Goal: Task Accomplishment & Management: Manage account settings

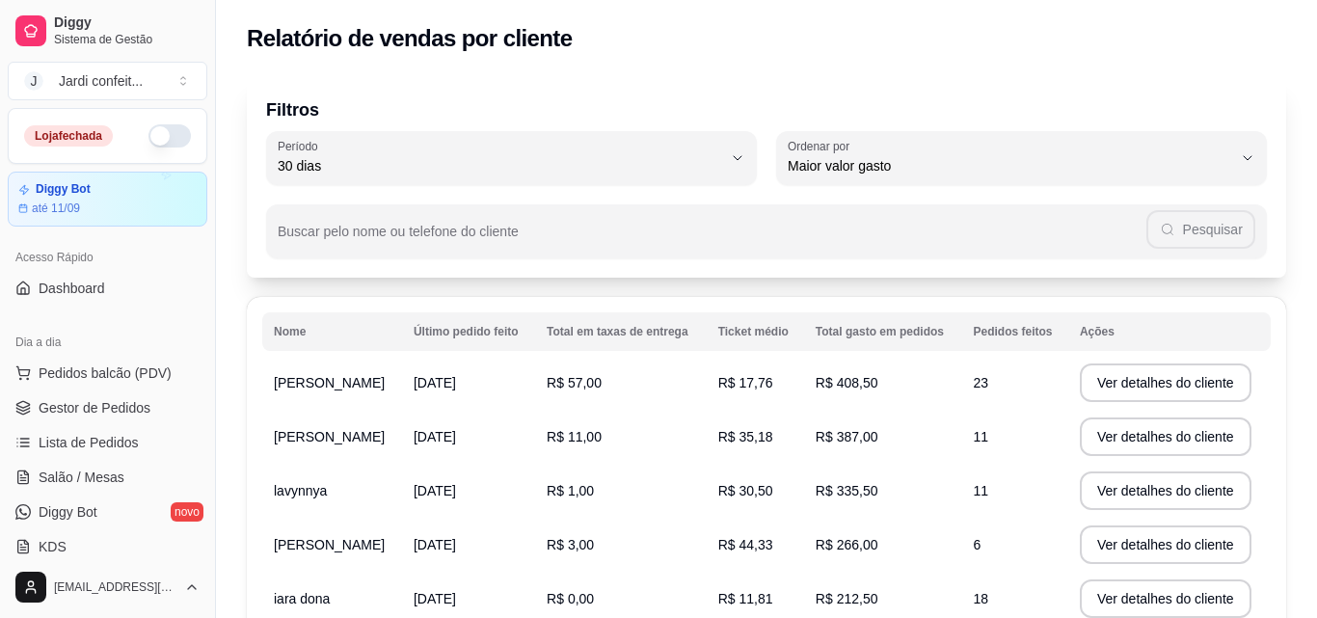
select select "30"
select select "HIGHEST_TOTAL_SPENT_WITH_ORDERS"
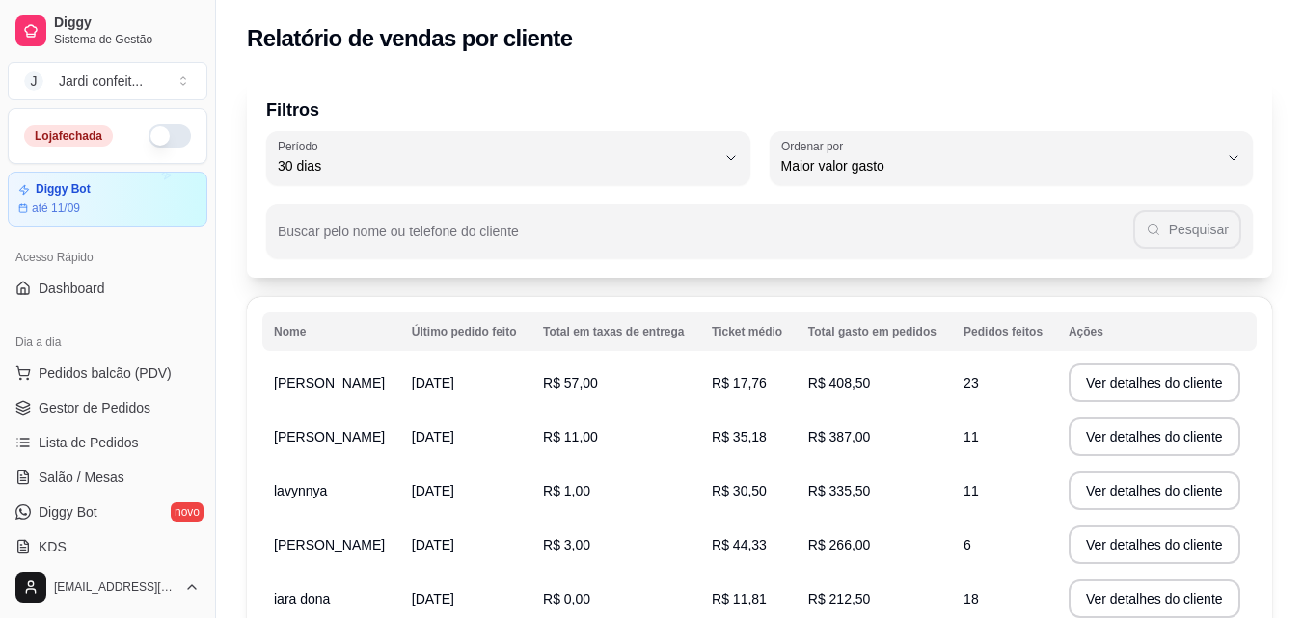
scroll to position [386, 0]
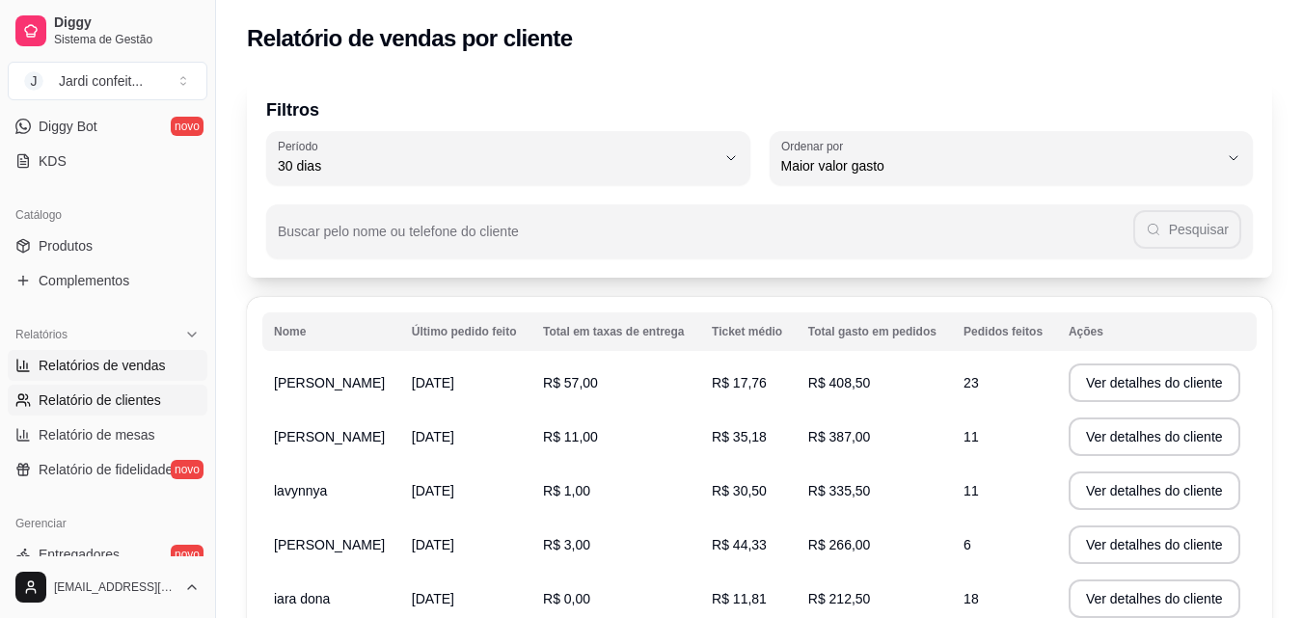
click at [139, 373] on span "Relatórios de vendas" at bounding box center [102, 365] width 127 height 19
select select "ALL"
select select "0"
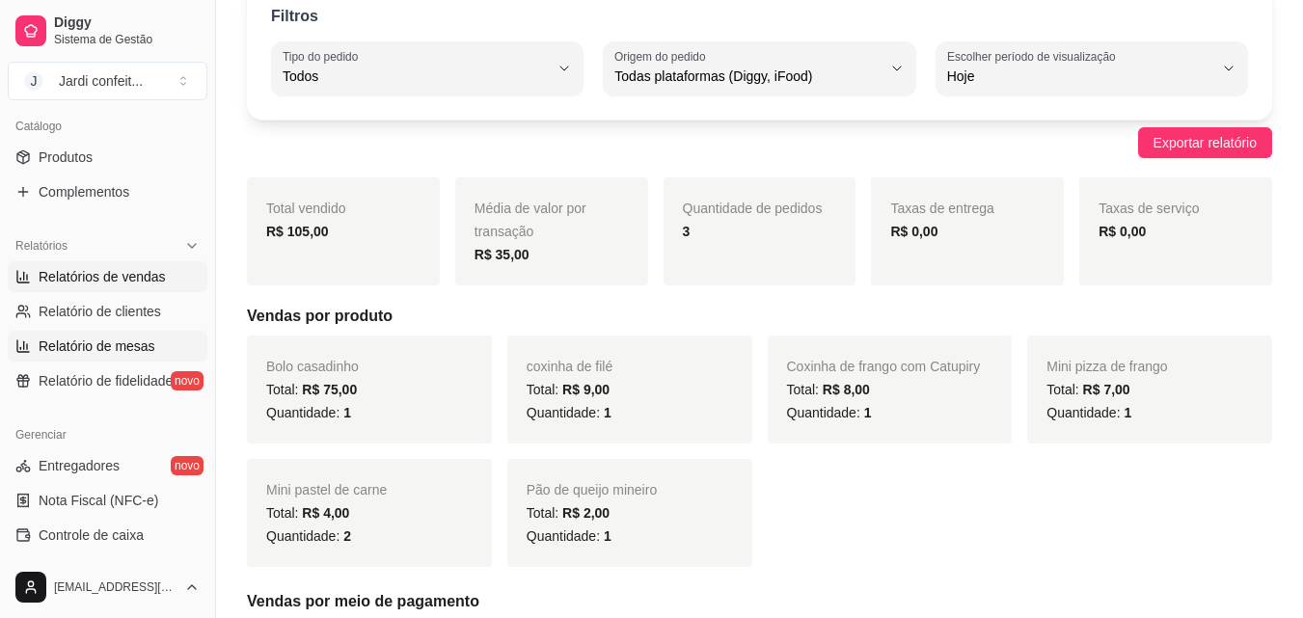
scroll to position [482, 0]
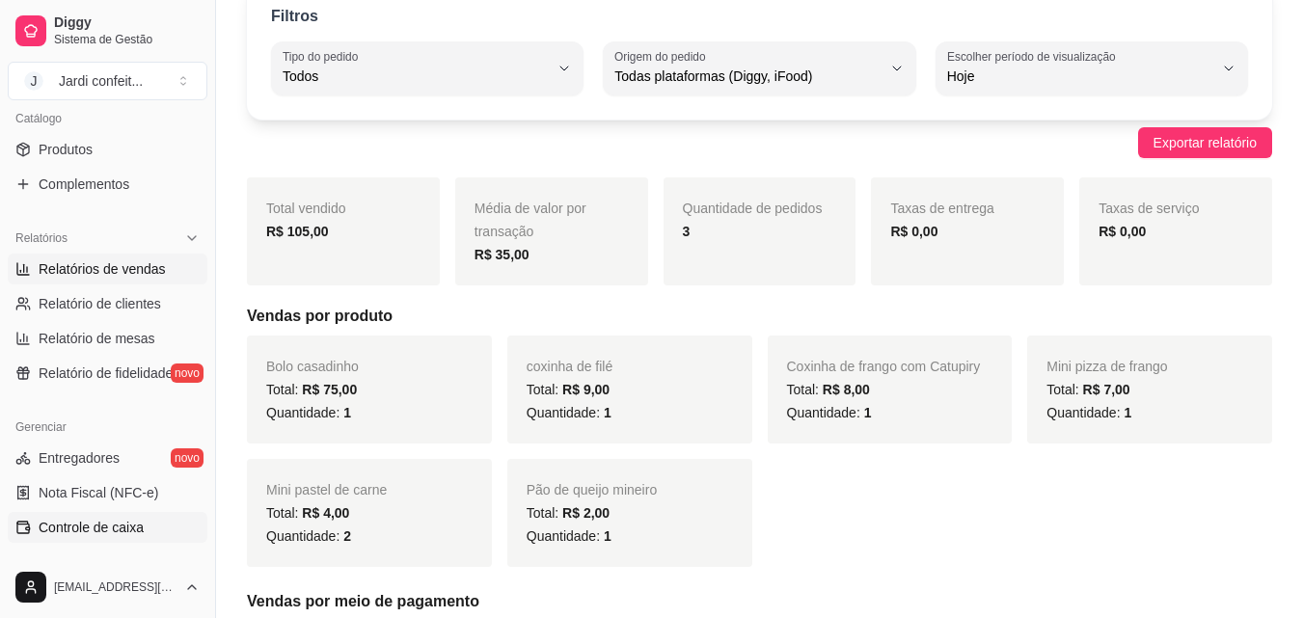
click at [150, 535] on link "Controle de caixa" at bounding box center [108, 527] width 200 height 31
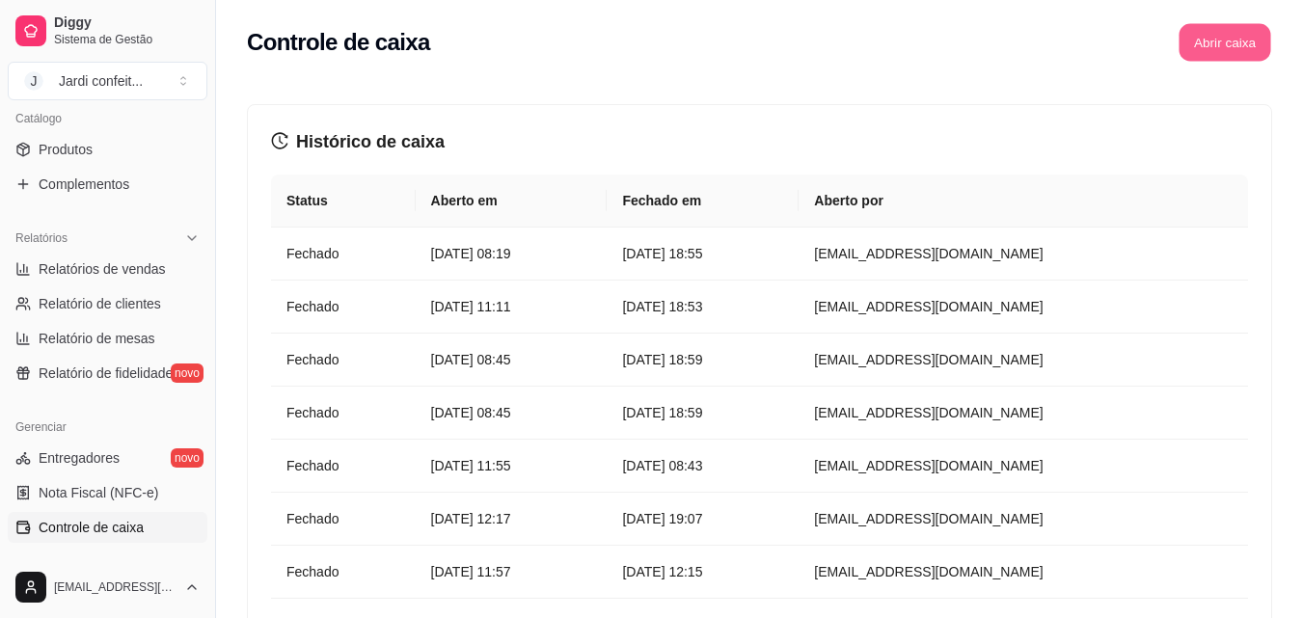
click at [1254, 44] on button "Abrir caixa" at bounding box center [1224, 43] width 92 height 38
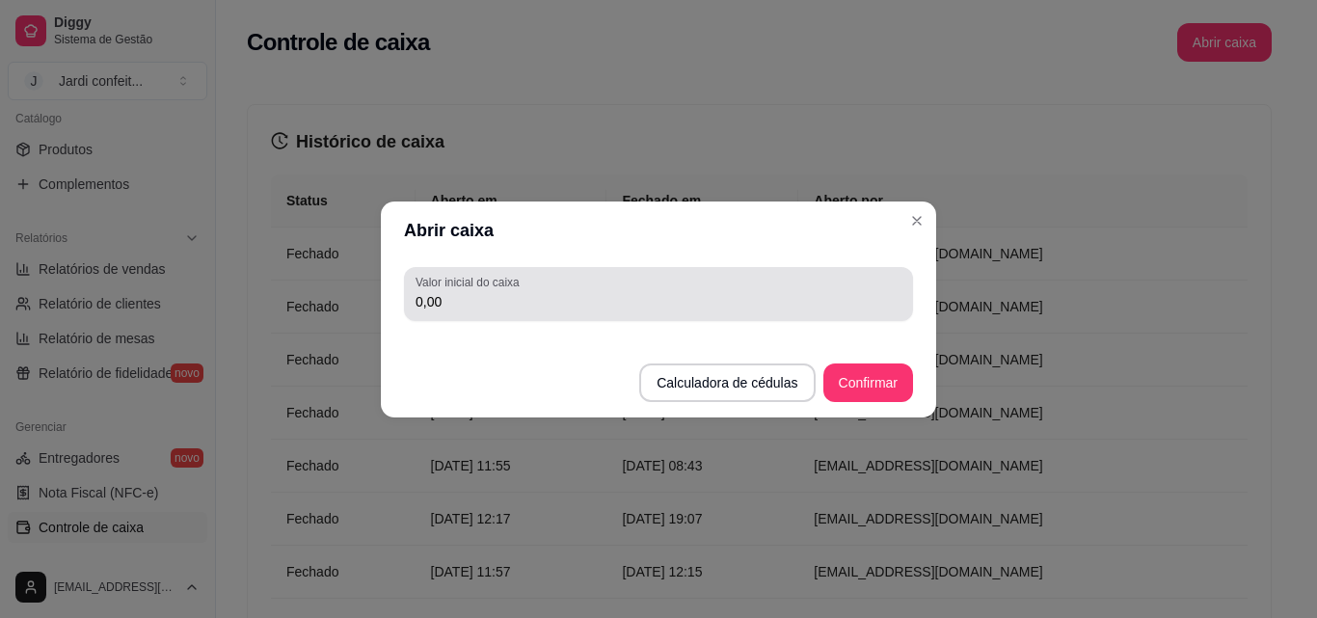
click at [746, 289] on div "0,00" at bounding box center [659, 294] width 486 height 39
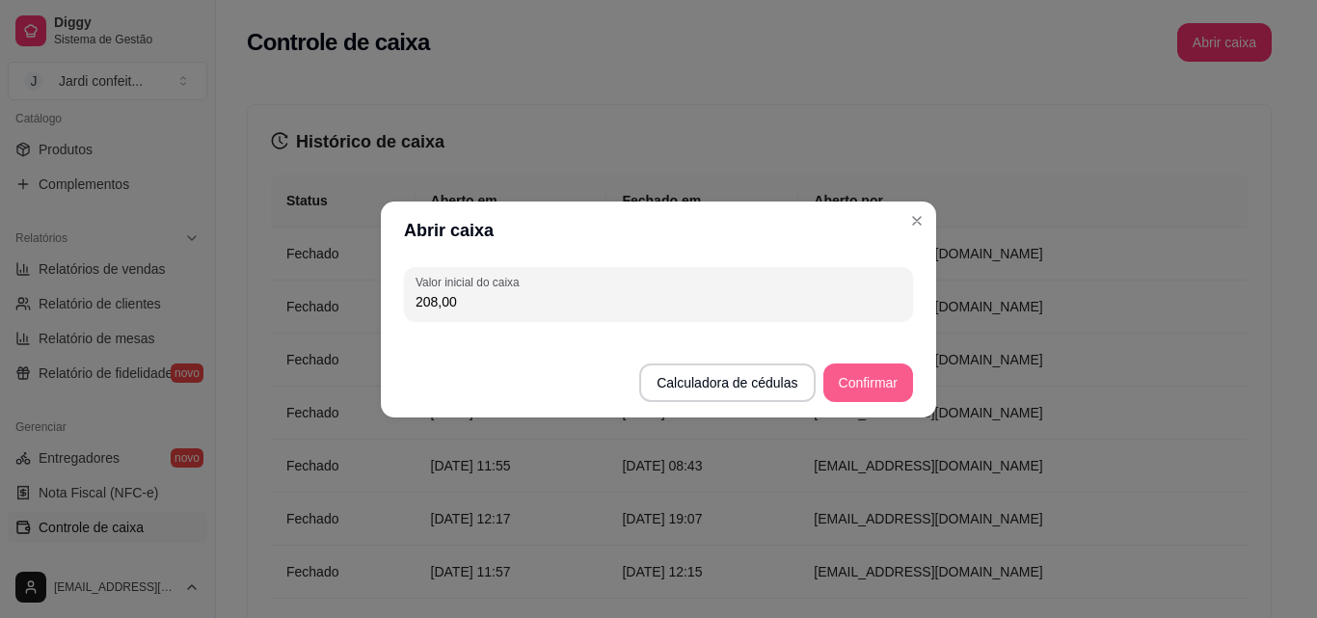
type input "208,00"
click at [846, 373] on button "Confirmar" at bounding box center [869, 383] width 90 height 39
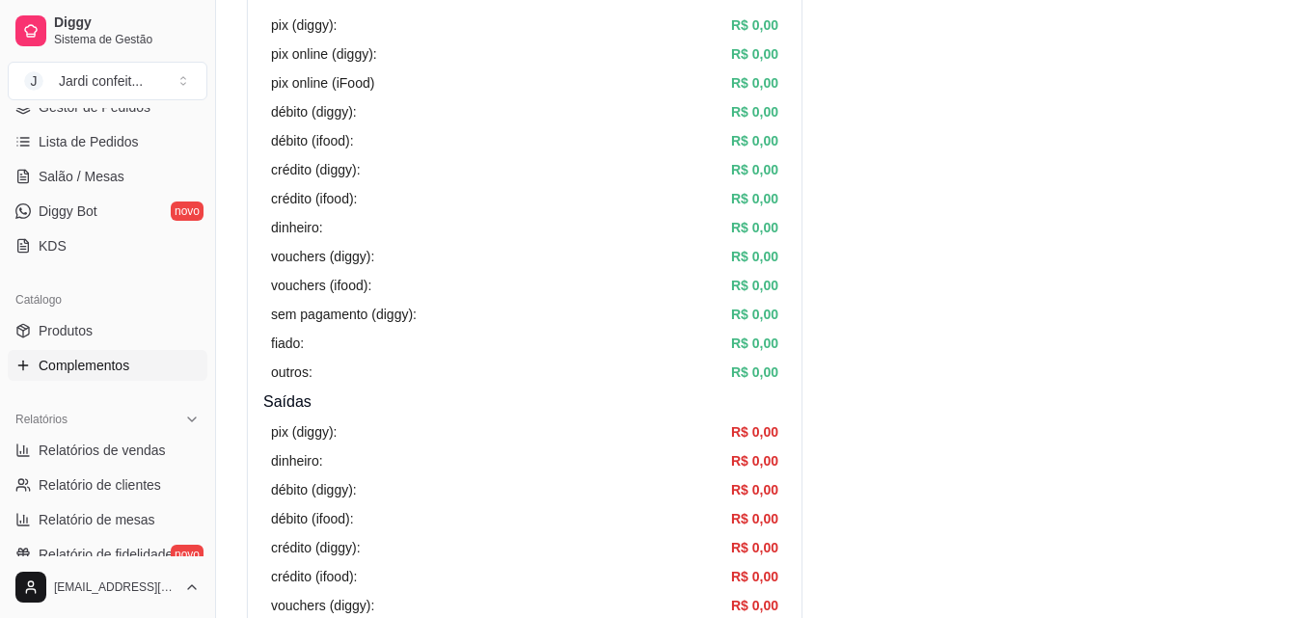
scroll to position [289, 0]
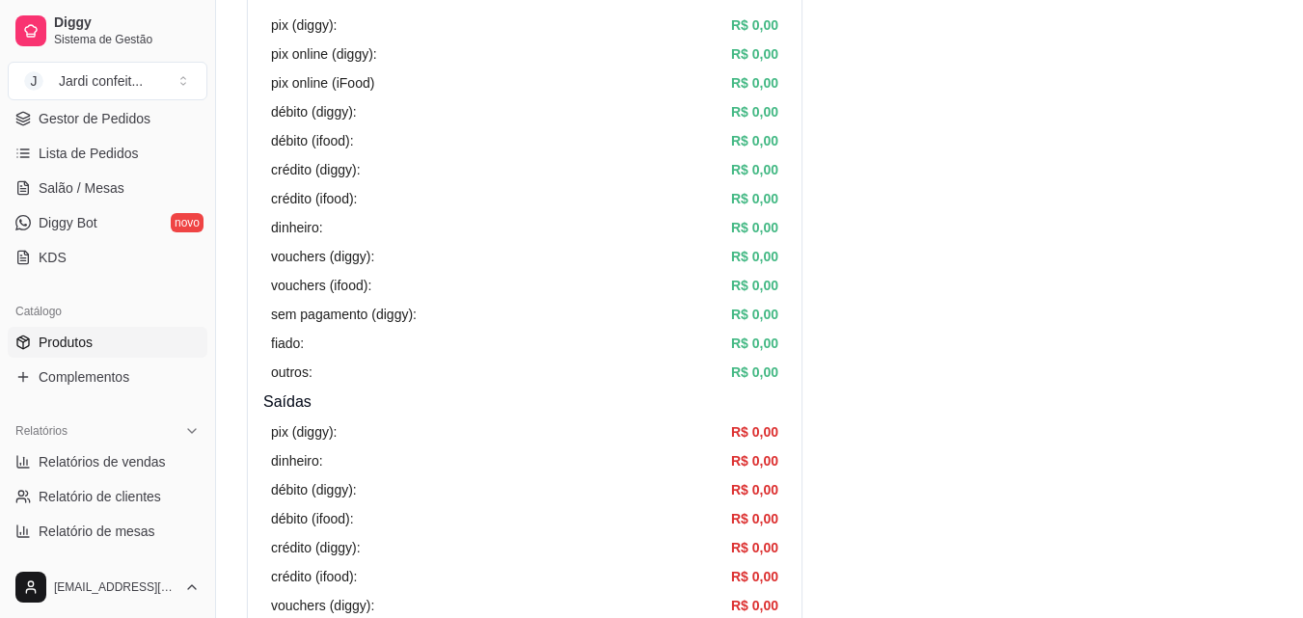
click at [68, 345] on span "Produtos" at bounding box center [66, 342] width 54 height 19
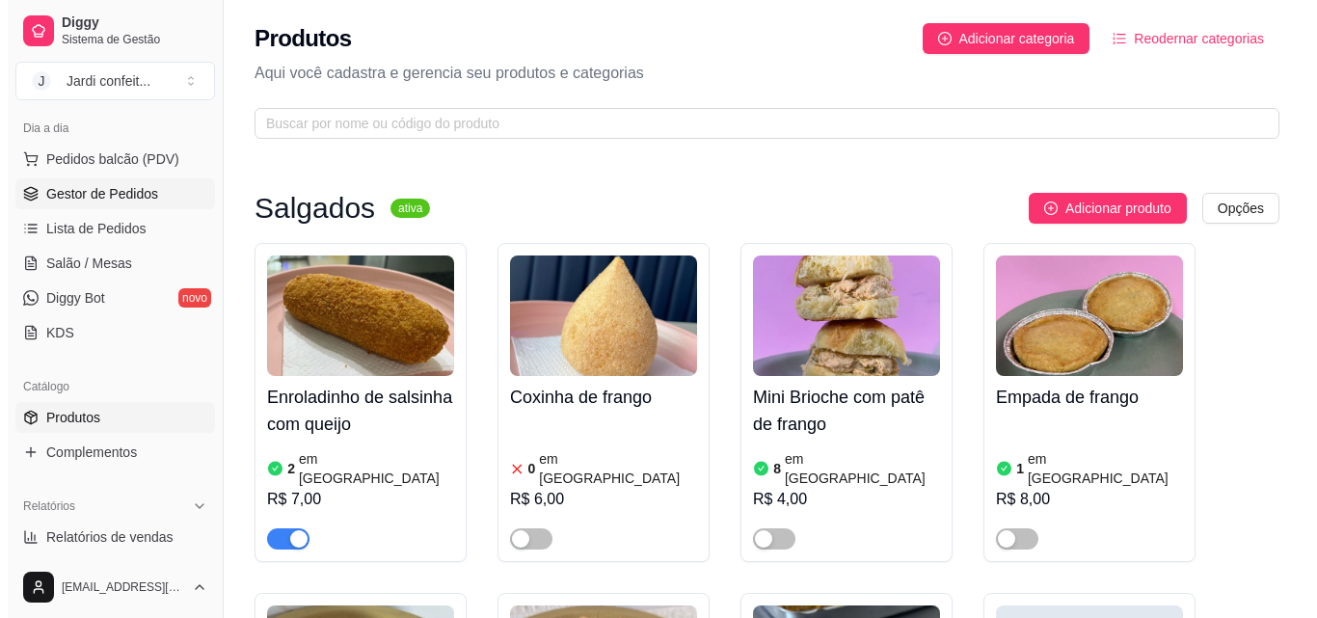
scroll to position [96, 0]
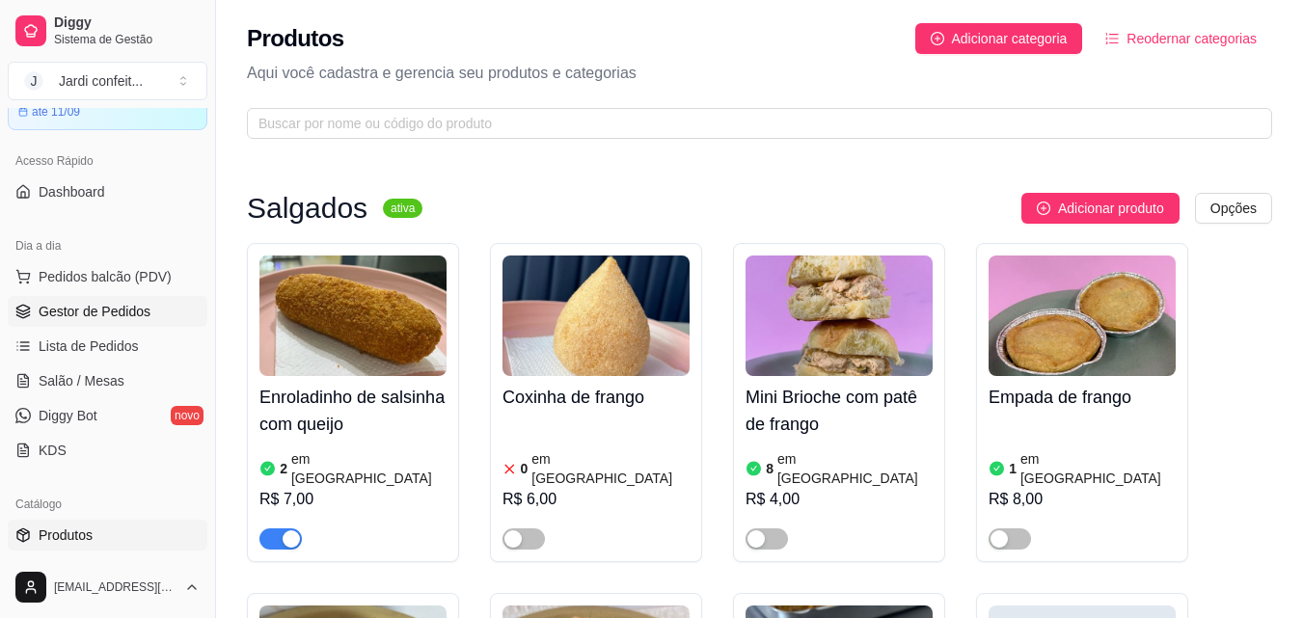
click at [105, 311] on span "Gestor de Pedidos" at bounding box center [95, 311] width 112 height 19
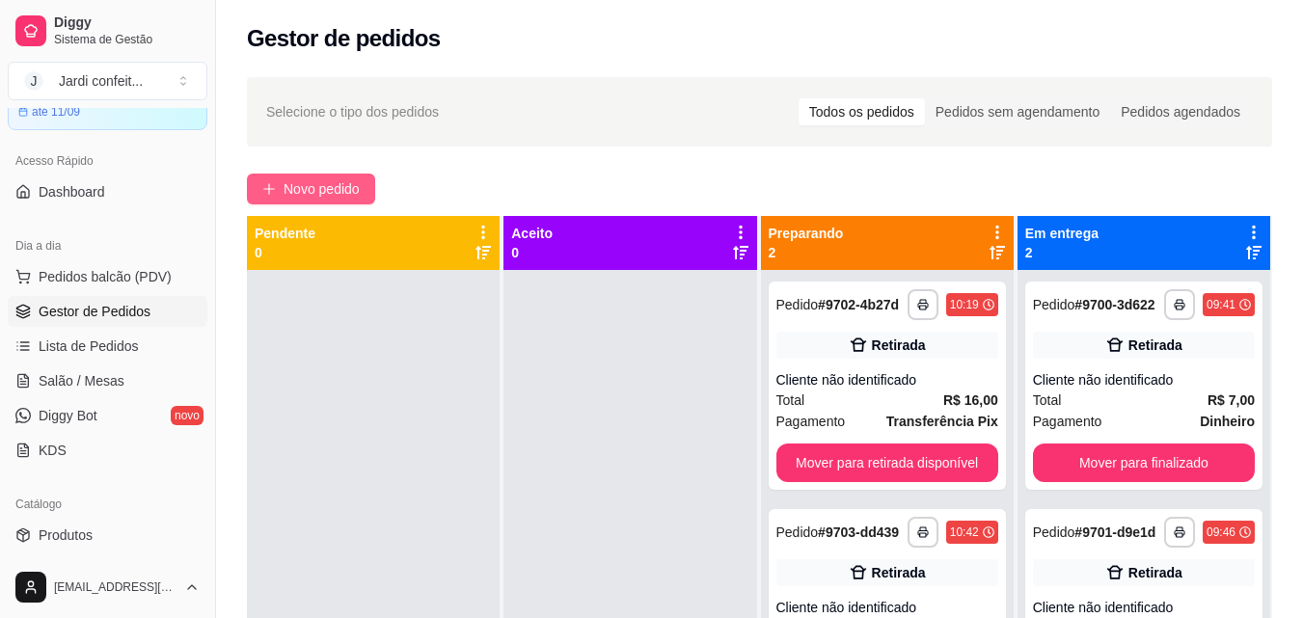
click at [317, 189] on span "Novo pedido" at bounding box center [322, 188] width 76 height 21
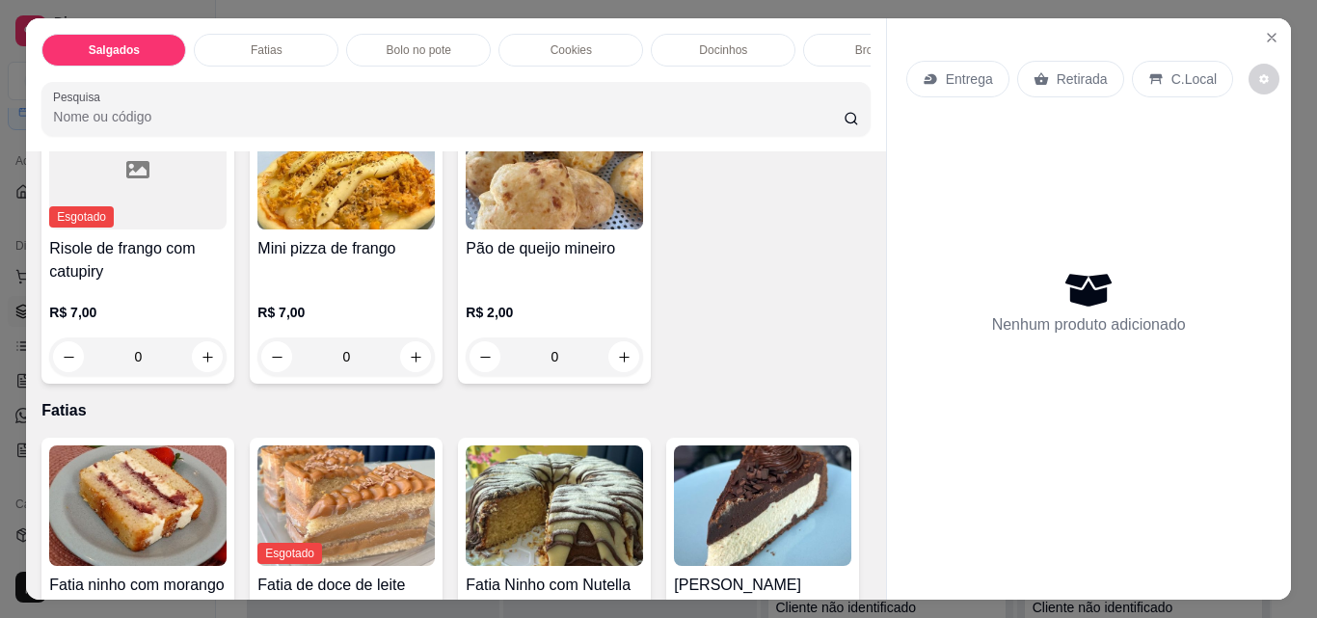
scroll to position [868, 0]
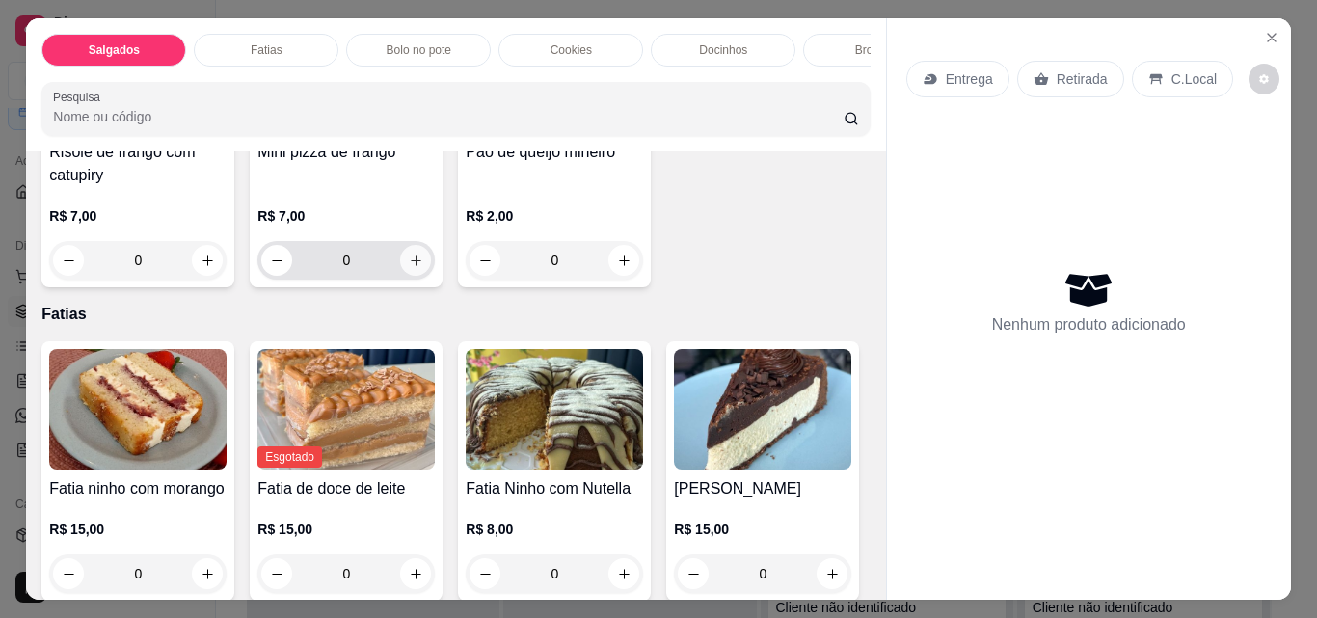
click at [409, 268] on icon "increase-product-quantity" at bounding box center [416, 261] width 14 height 14
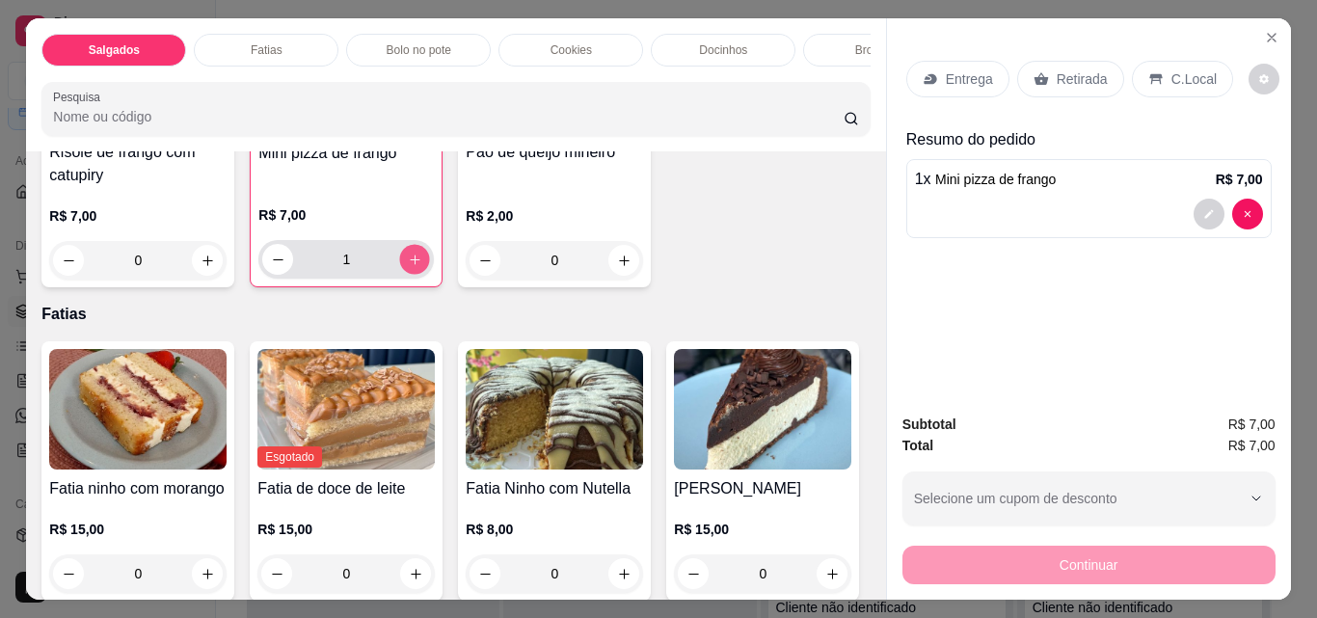
click at [408, 267] on icon "increase-product-quantity" at bounding box center [415, 260] width 14 height 14
type input "2"
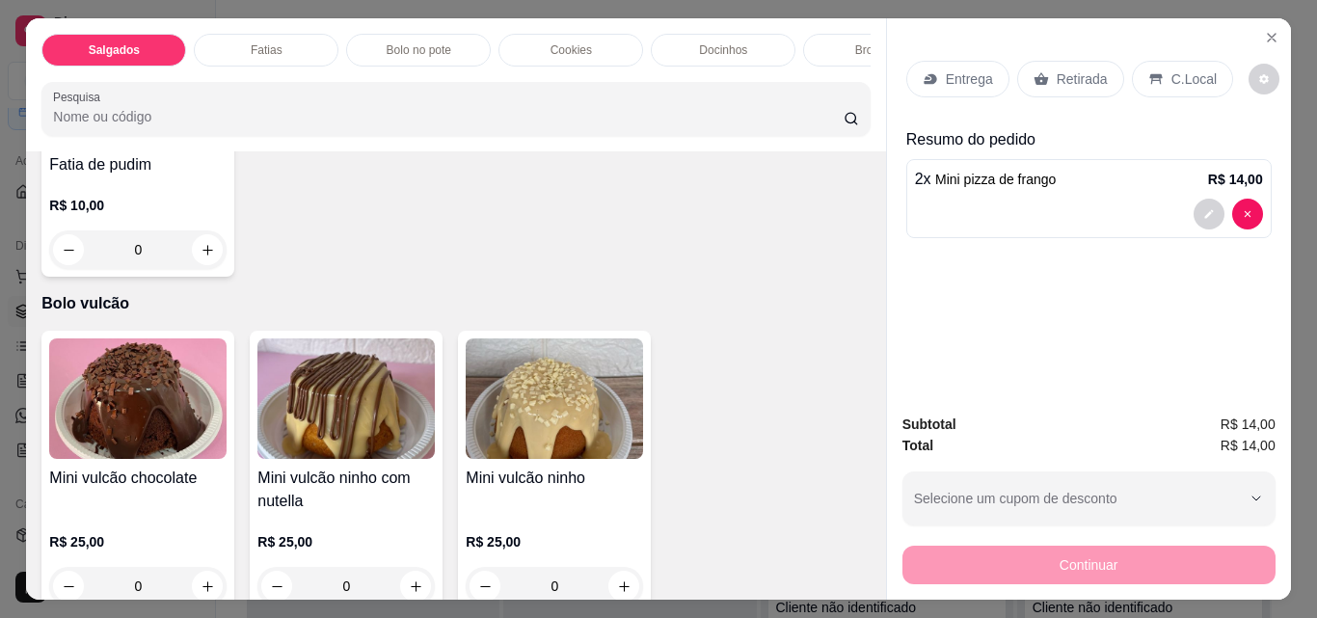
scroll to position [3857, 0]
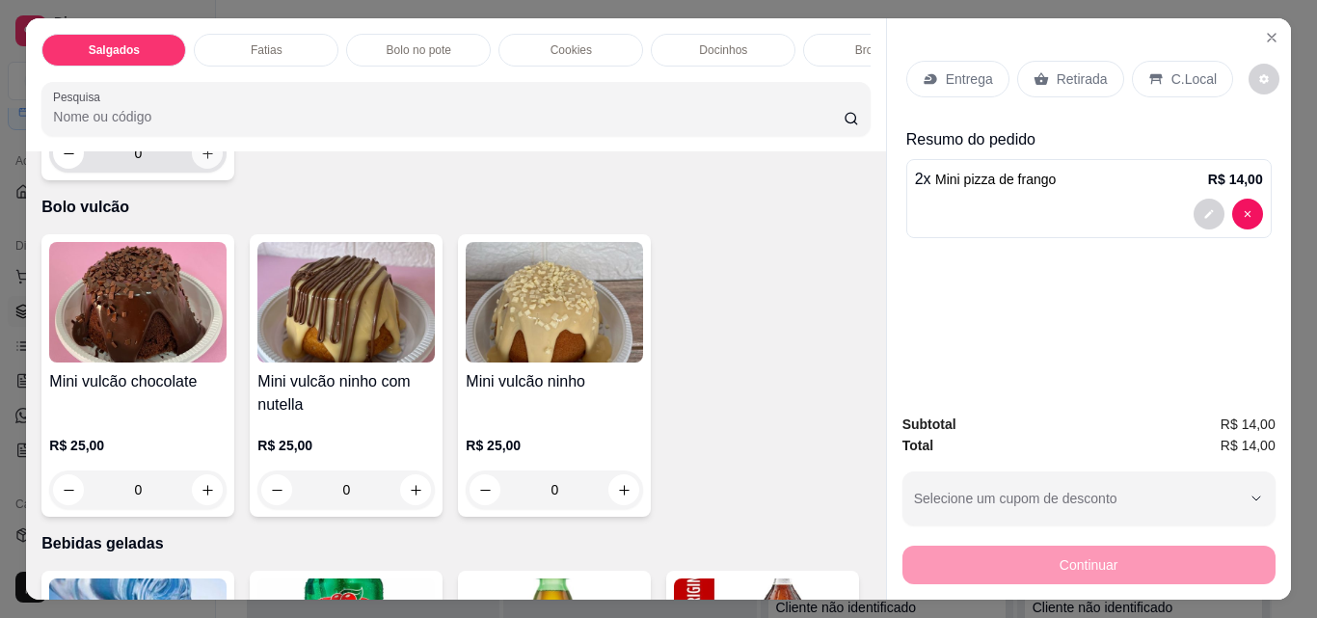
click at [203, 161] on icon "increase-product-quantity" at bounding box center [208, 154] width 14 height 14
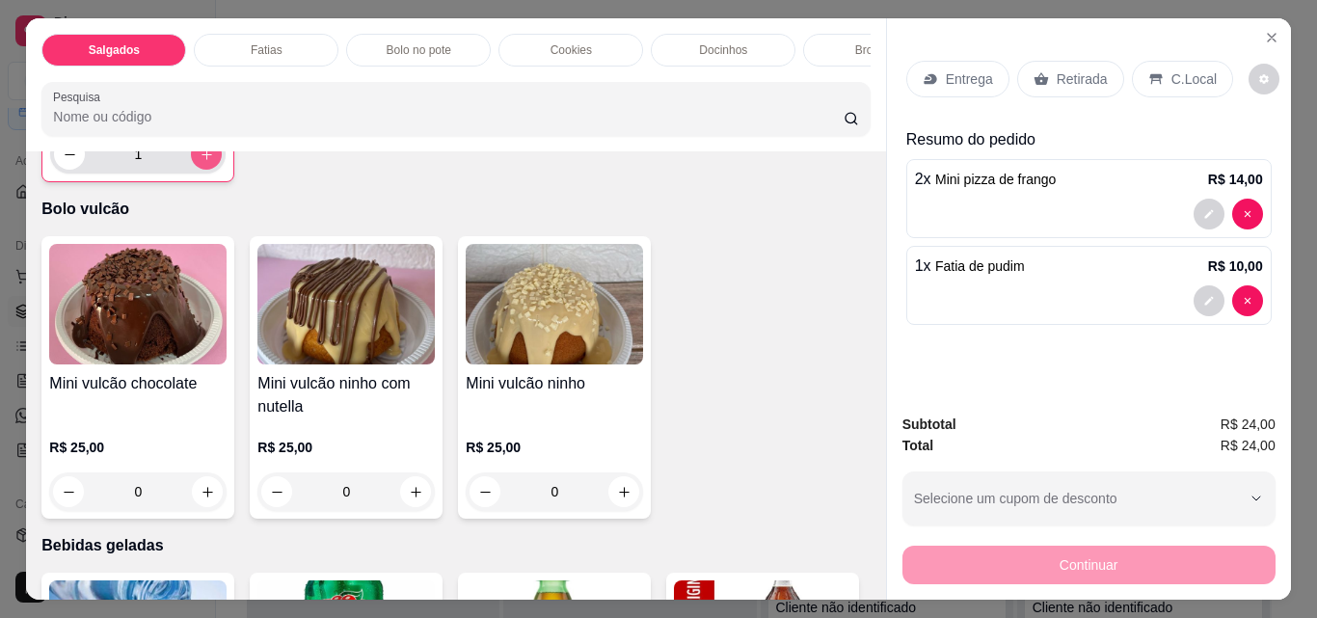
type input "1"
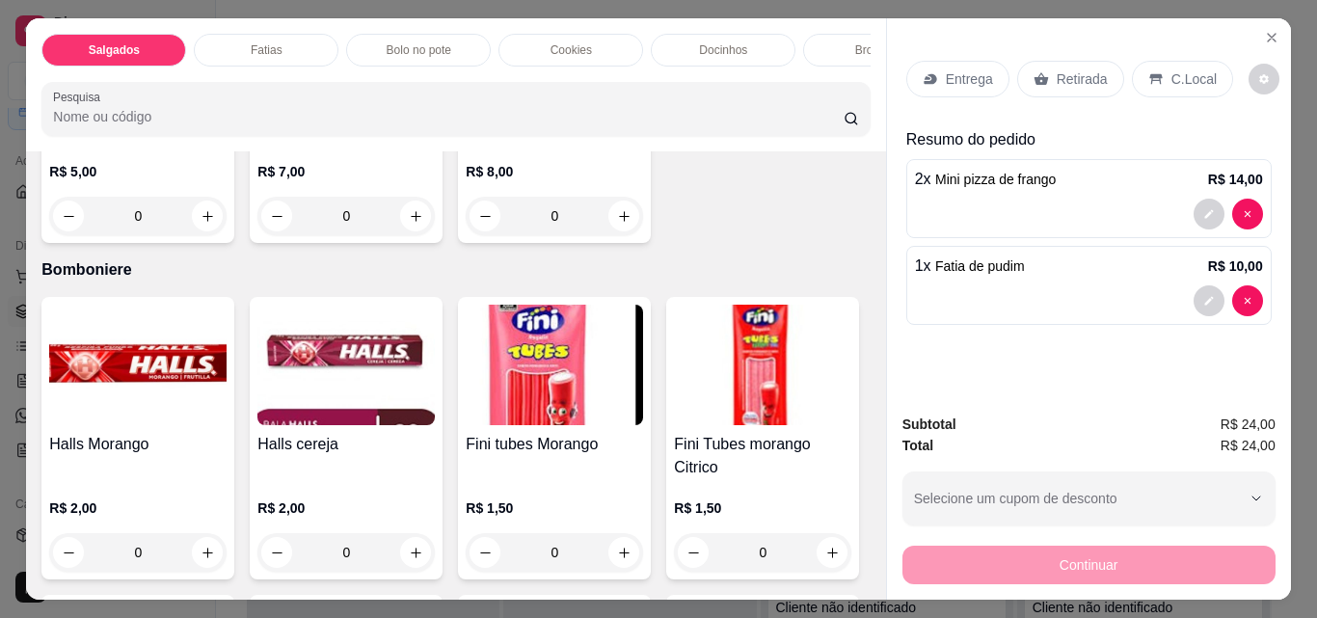
scroll to position [5304, 0]
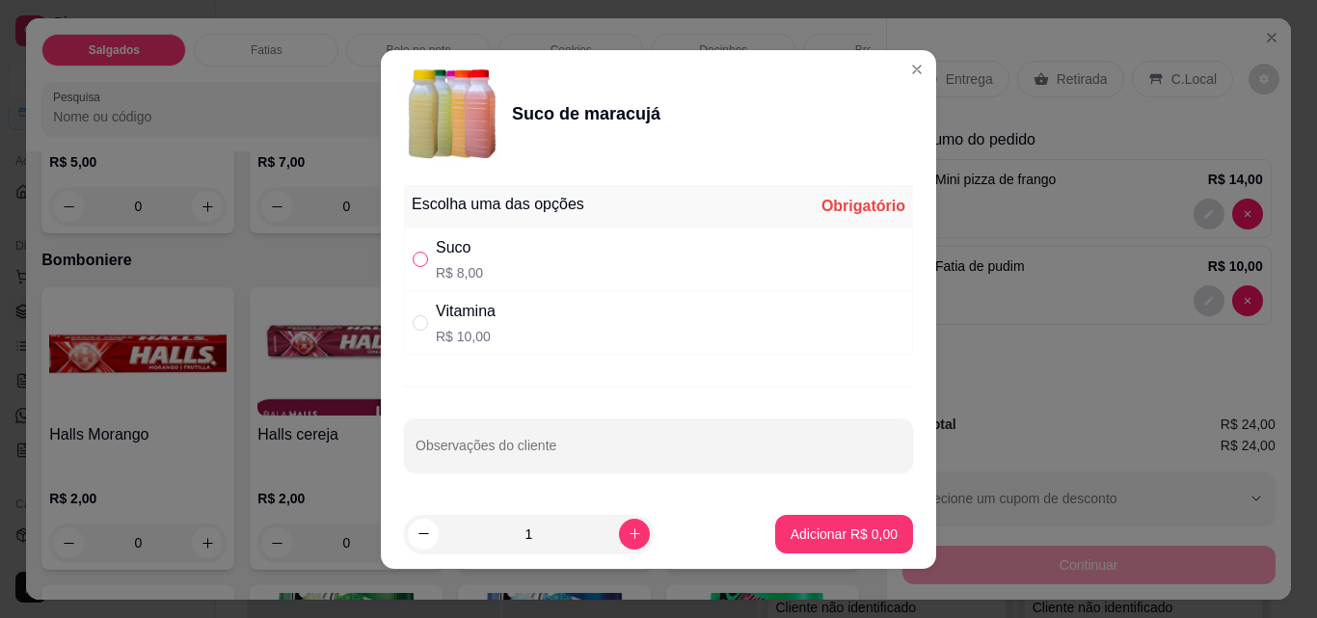
click at [413, 257] on input "" at bounding box center [420, 259] width 15 height 15
radio input "true"
click at [628, 539] on icon "increase-product-quantity" at bounding box center [635, 534] width 14 height 14
type input "2"
click at [808, 532] on p "Adicionar R$ 16,00" at bounding box center [840, 534] width 115 height 19
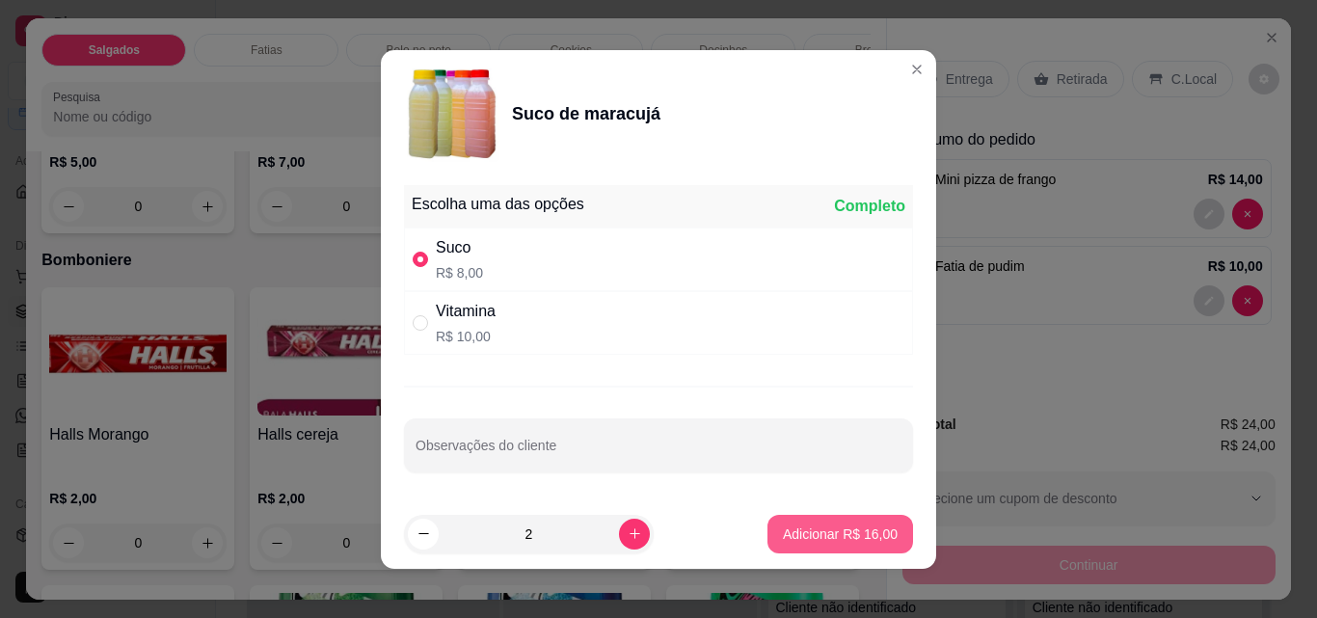
type input "2"
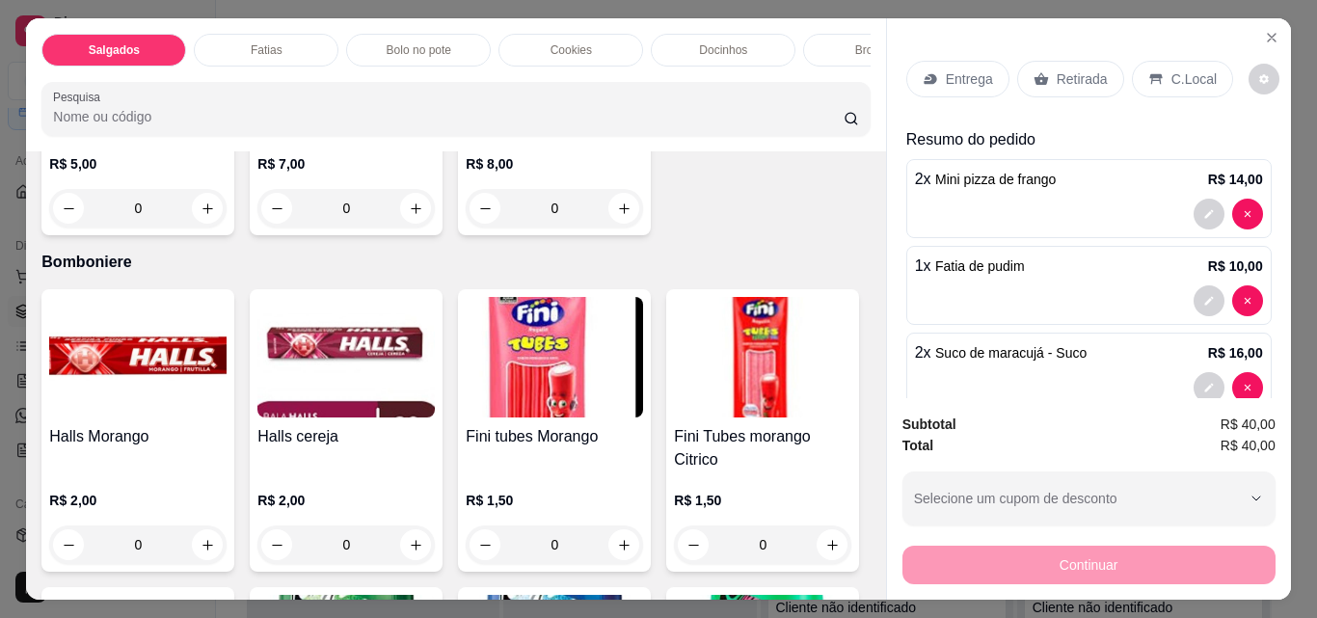
click at [1075, 73] on p "Retirada" at bounding box center [1082, 78] width 51 height 19
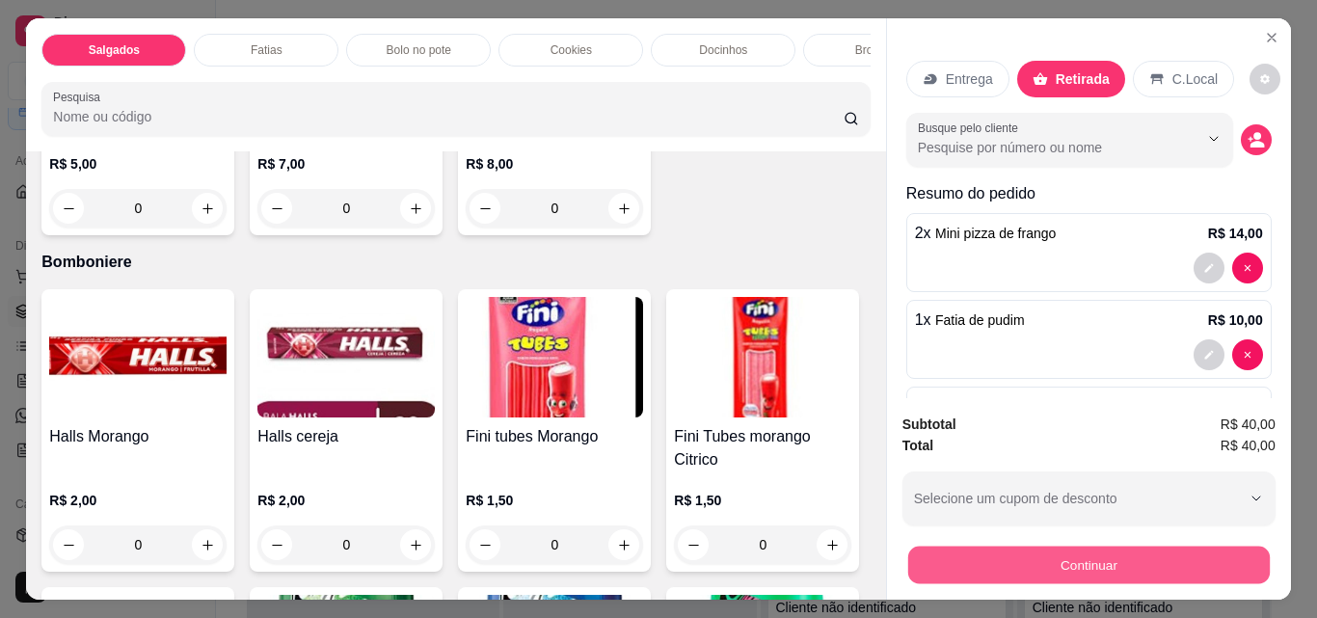
click at [1086, 558] on button "Continuar" at bounding box center [1088, 565] width 362 height 38
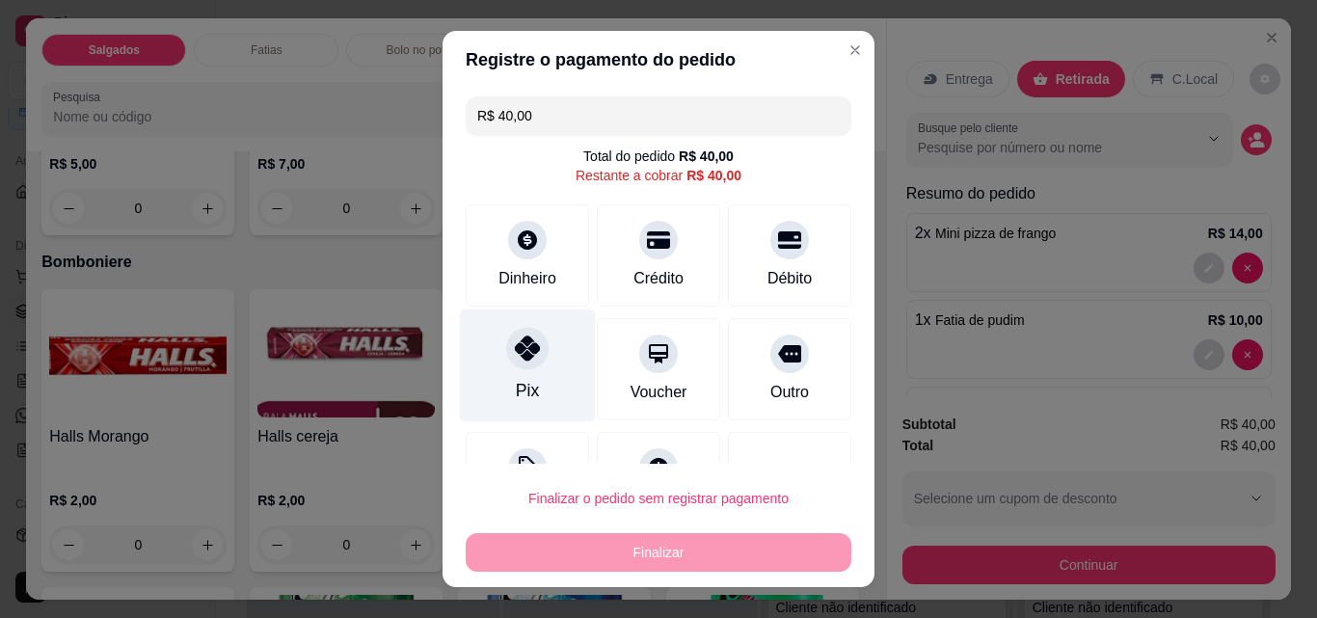
click at [511, 375] on div "Pix" at bounding box center [528, 366] width 136 height 113
type input "R$ 0,00"
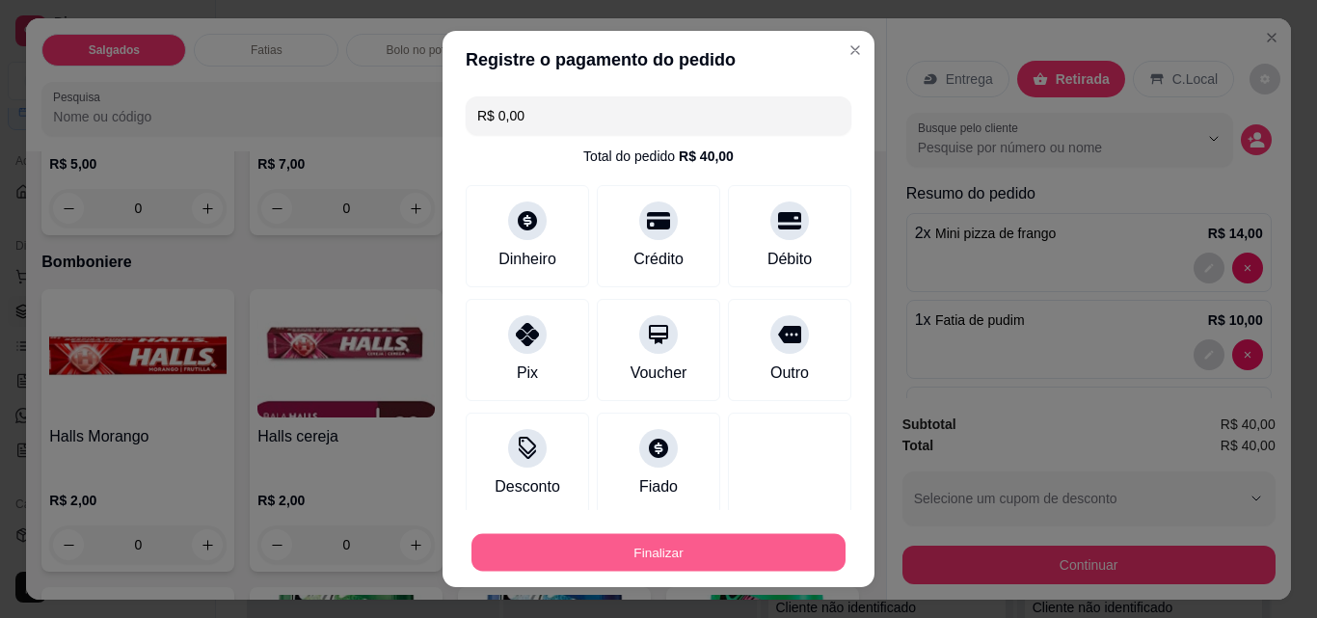
click at [647, 551] on button "Finalizar" at bounding box center [659, 553] width 374 height 38
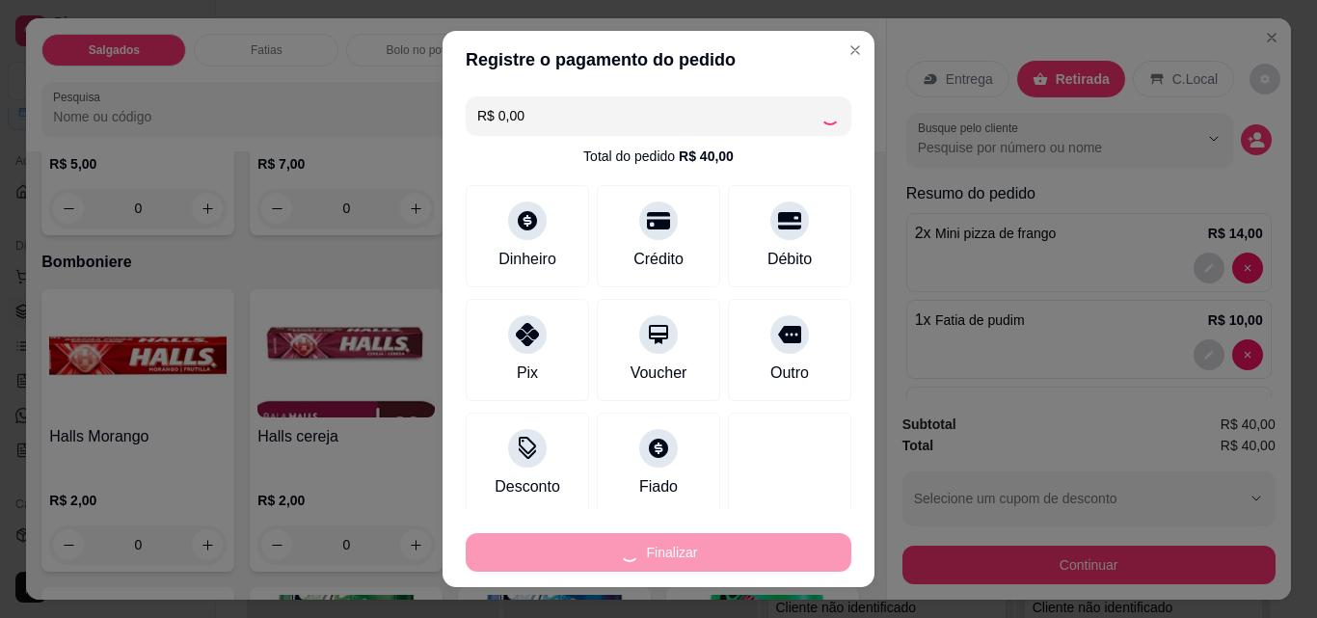
type input "0"
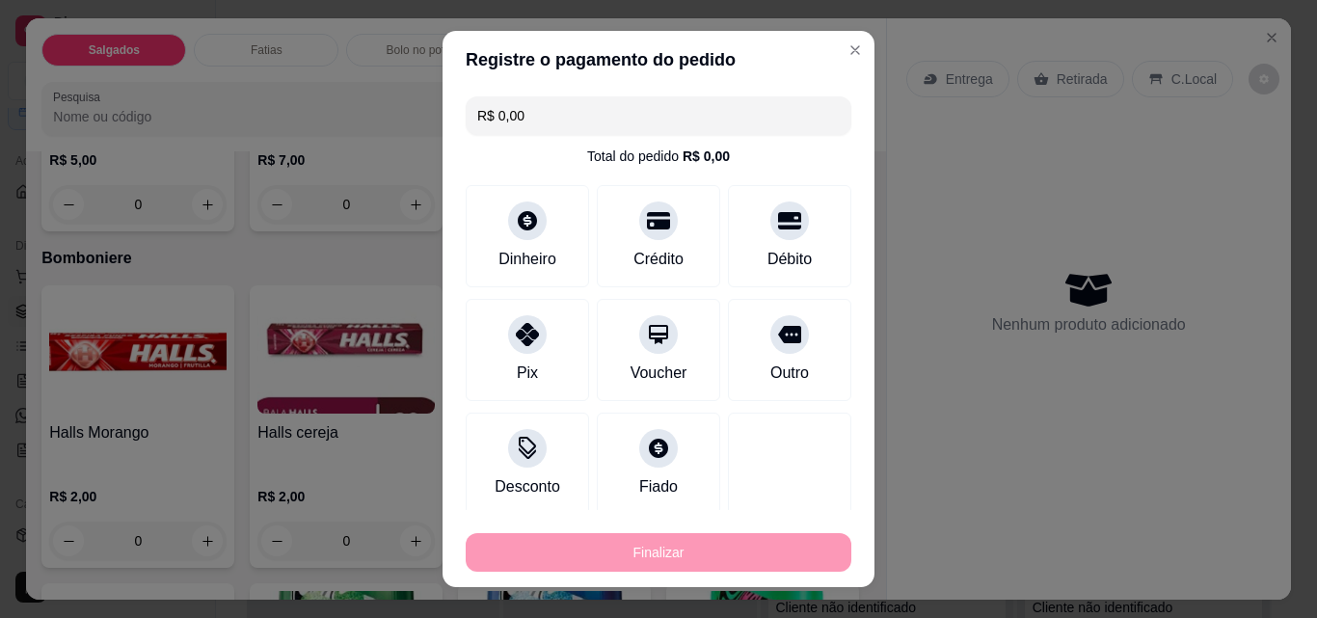
type input "-R$ 40,00"
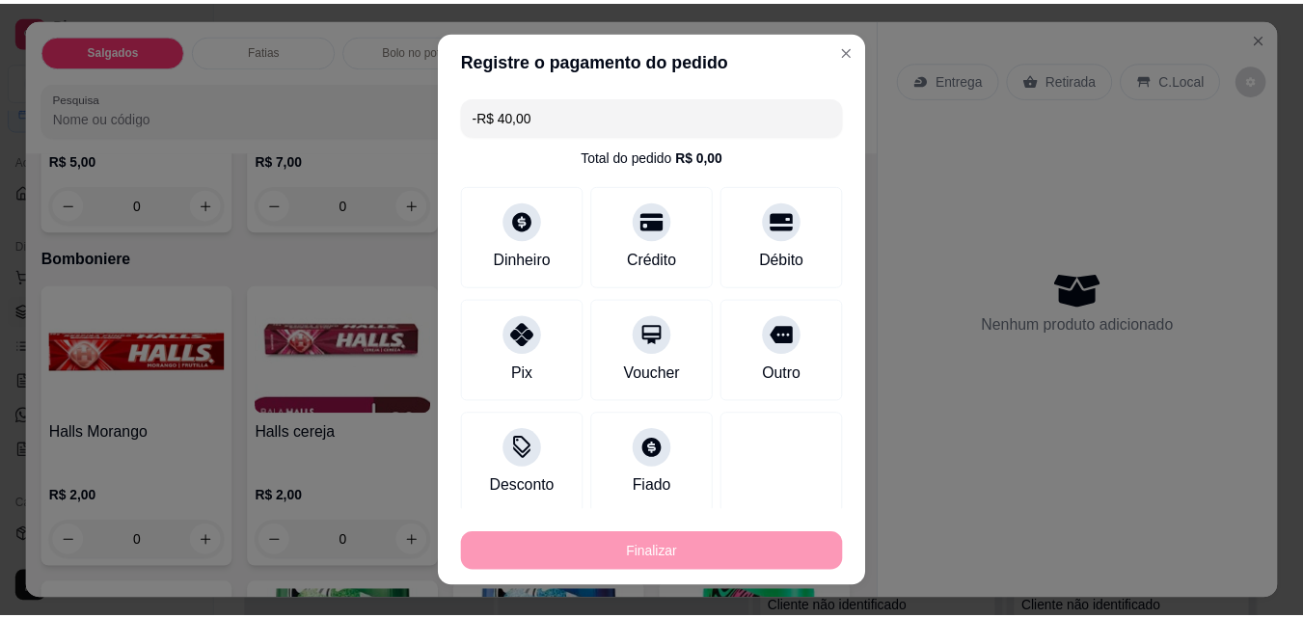
scroll to position [5300, 0]
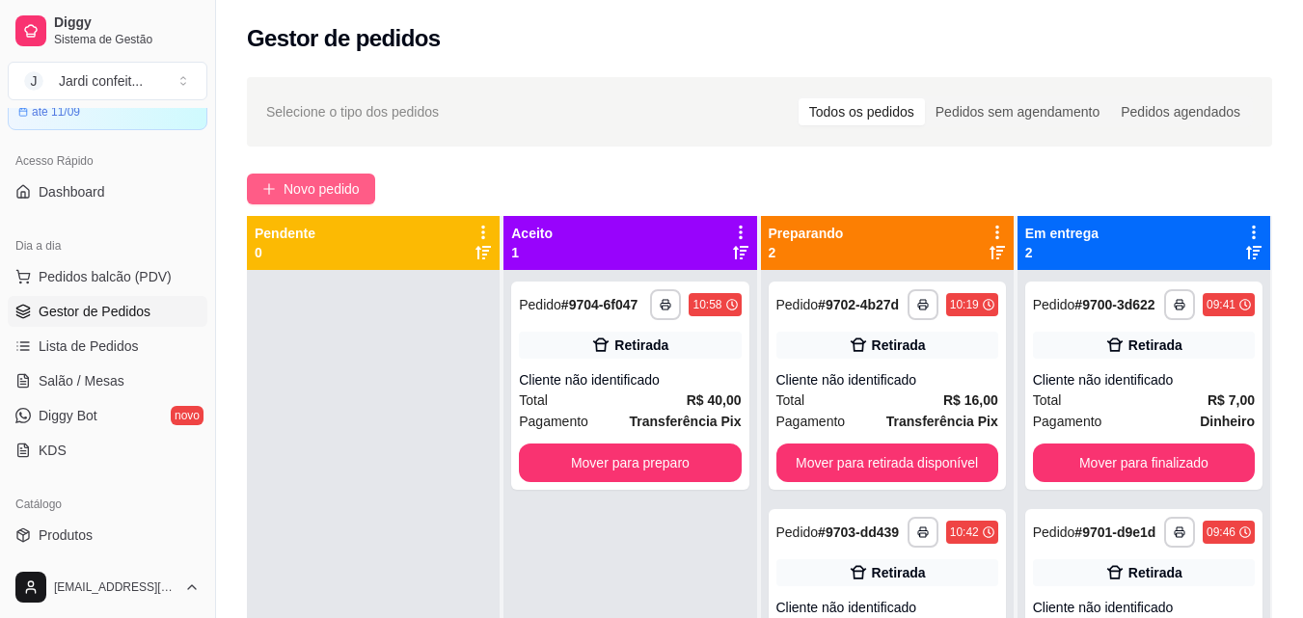
click at [337, 190] on span "Novo pedido" at bounding box center [322, 188] width 76 height 21
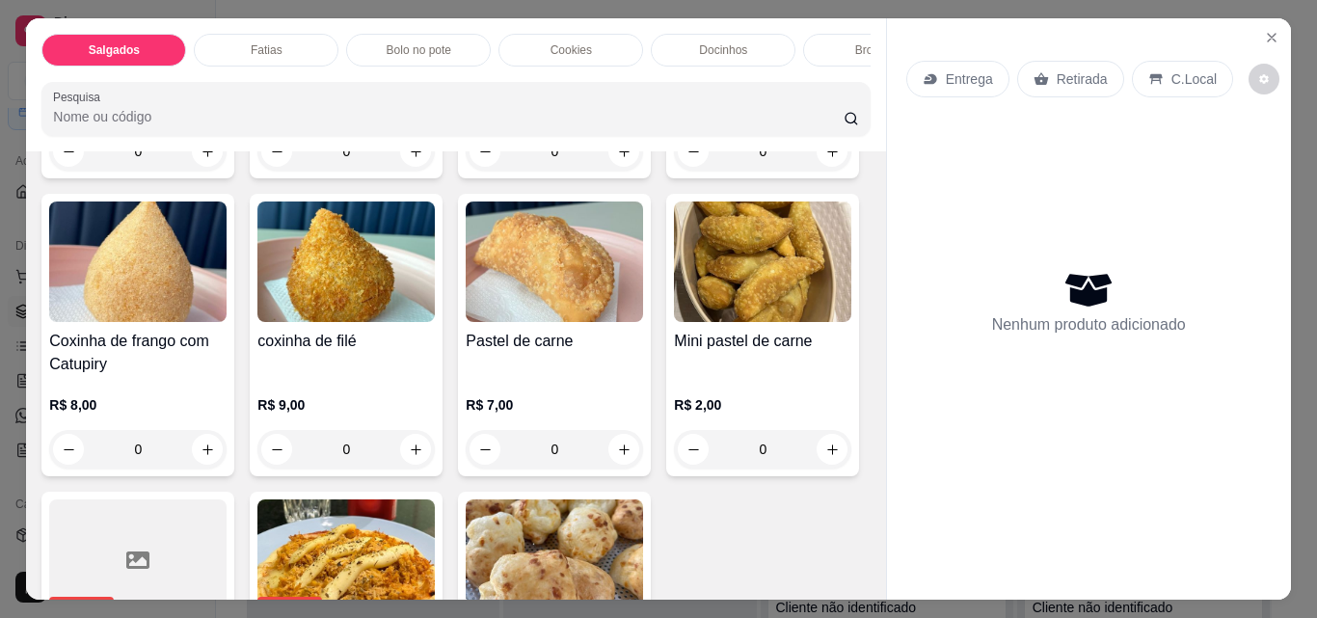
scroll to position [386, 0]
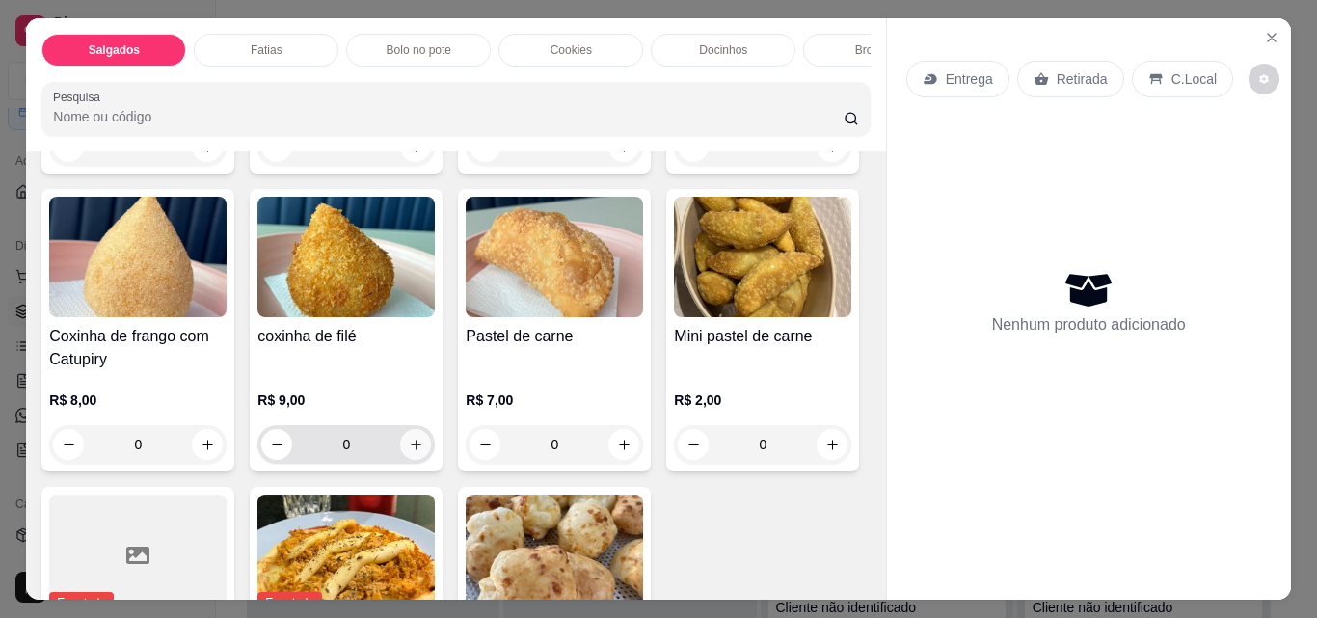
click at [423, 452] on icon "increase-product-quantity" at bounding box center [416, 445] width 14 height 14
type input "1"
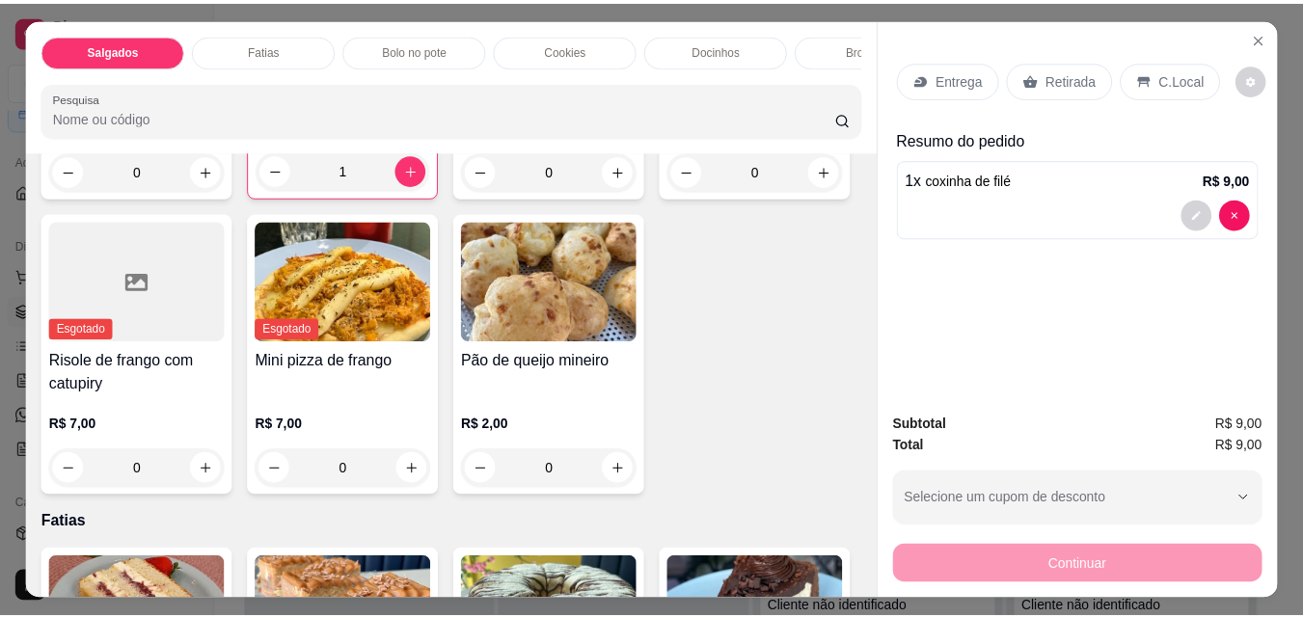
scroll to position [675, 0]
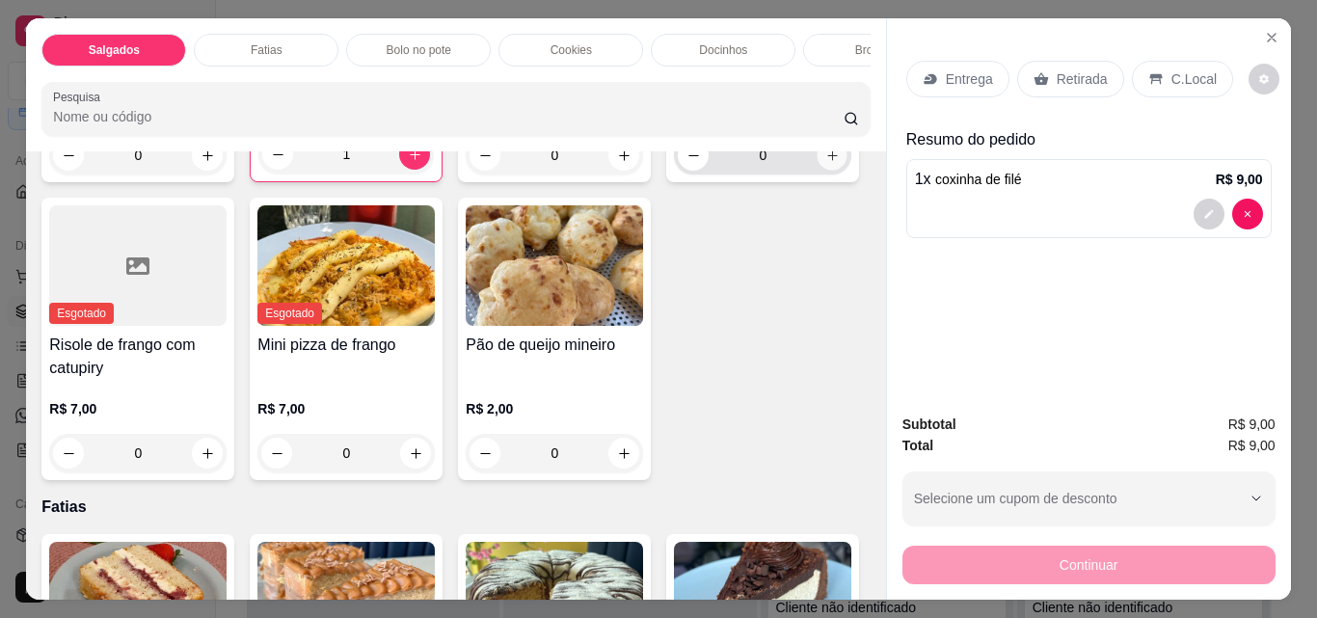
click at [818, 171] on button "increase-product-quantity" at bounding box center [833, 156] width 30 height 30
type input "1"
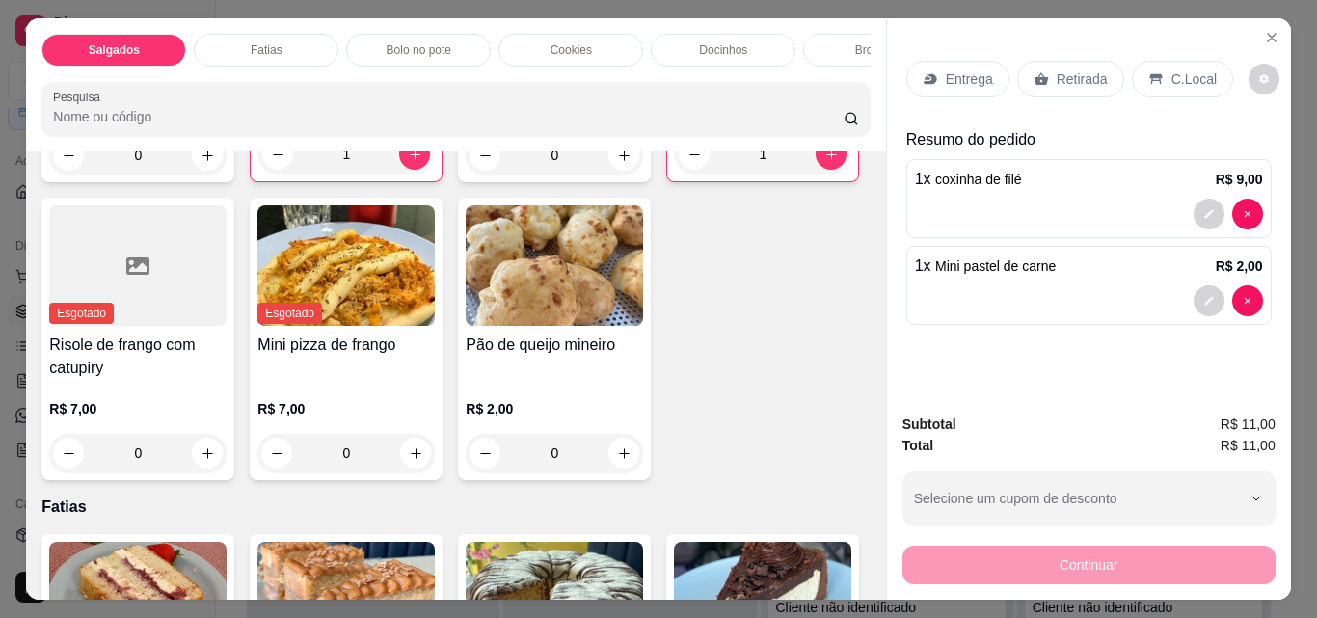
click at [1070, 74] on p "Retirada" at bounding box center [1082, 78] width 51 height 19
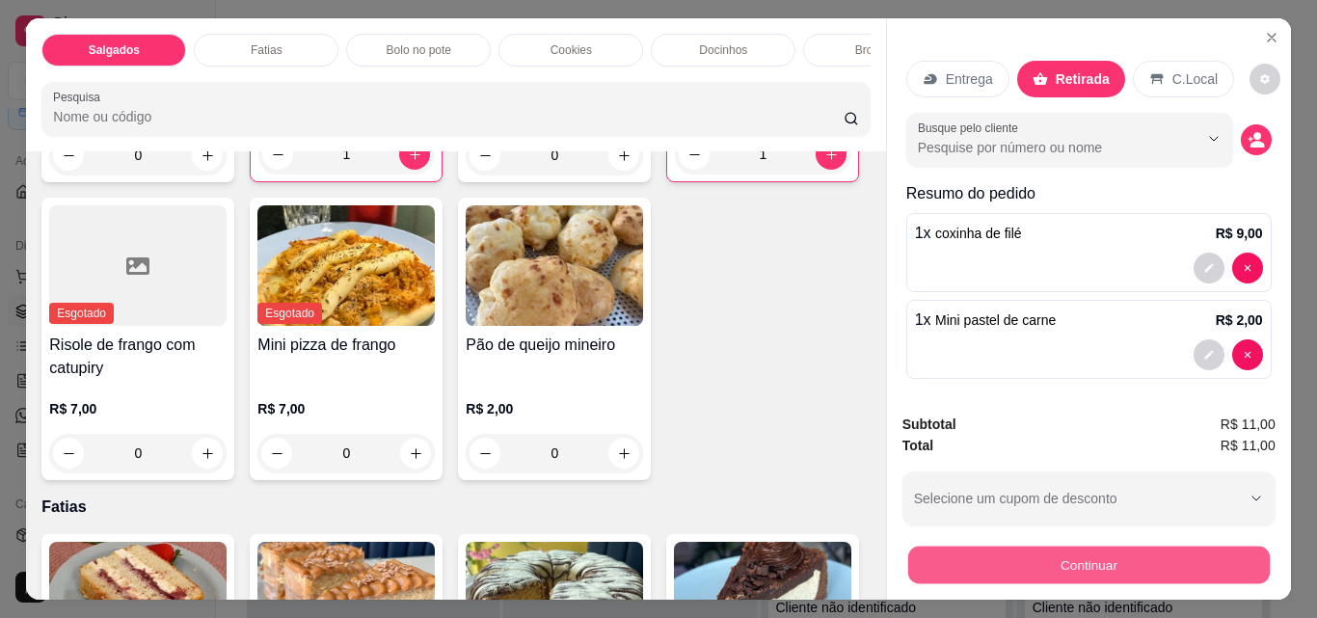
click at [1080, 557] on button "Continuar" at bounding box center [1088, 565] width 362 height 38
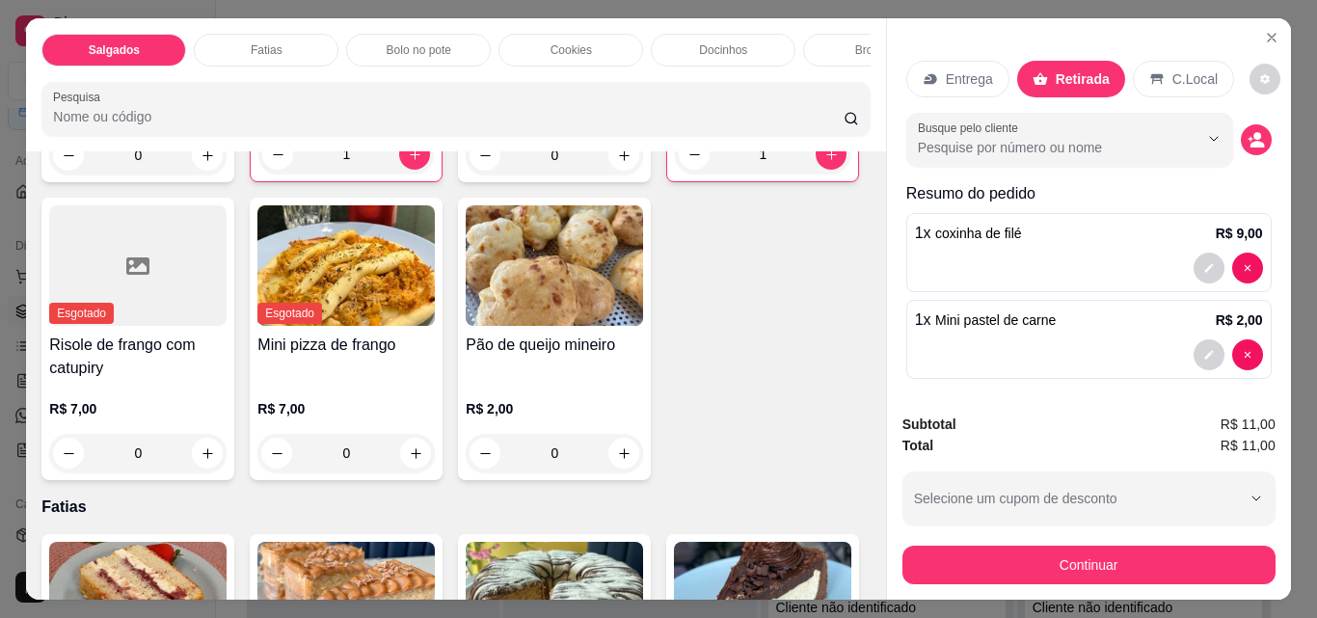
click at [1187, 69] on p "C.Local" at bounding box center [1195, 78] width 45 height 19
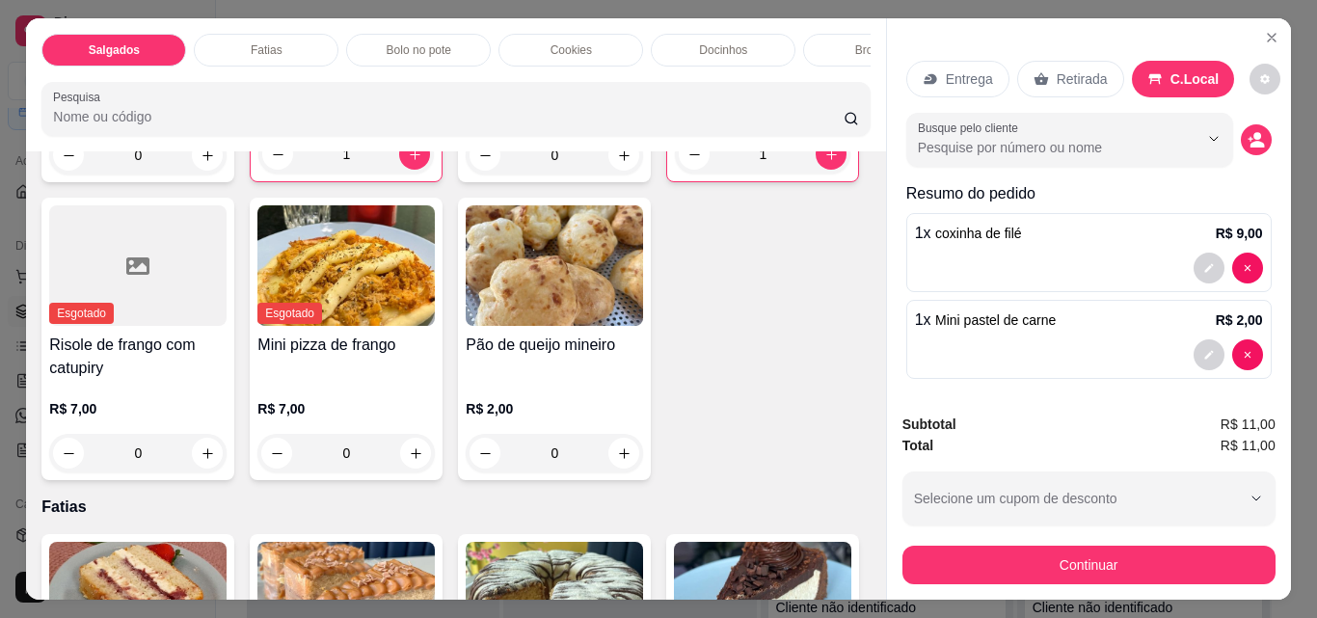
click at [1069, 75] on p "Retirada" at bounding box center [1082, 78] width 51 height 19
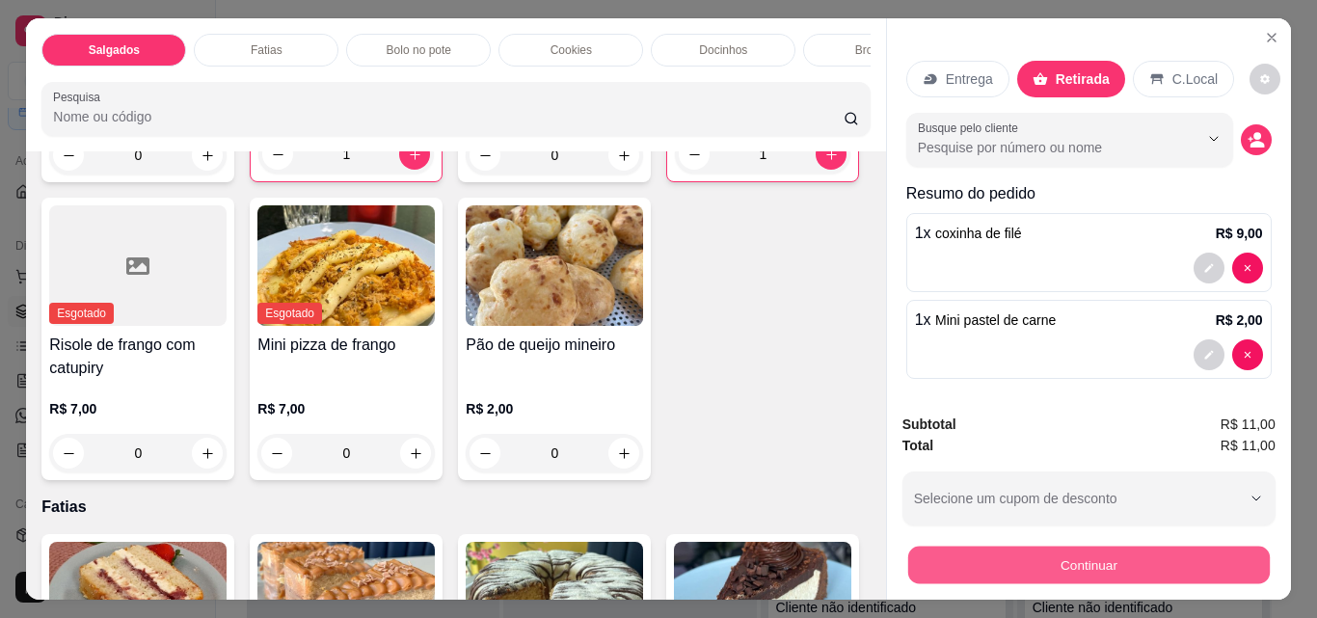
click at [1088, 555] on button "Continuar" at bounding box center [1088, 565] width 362 height 38
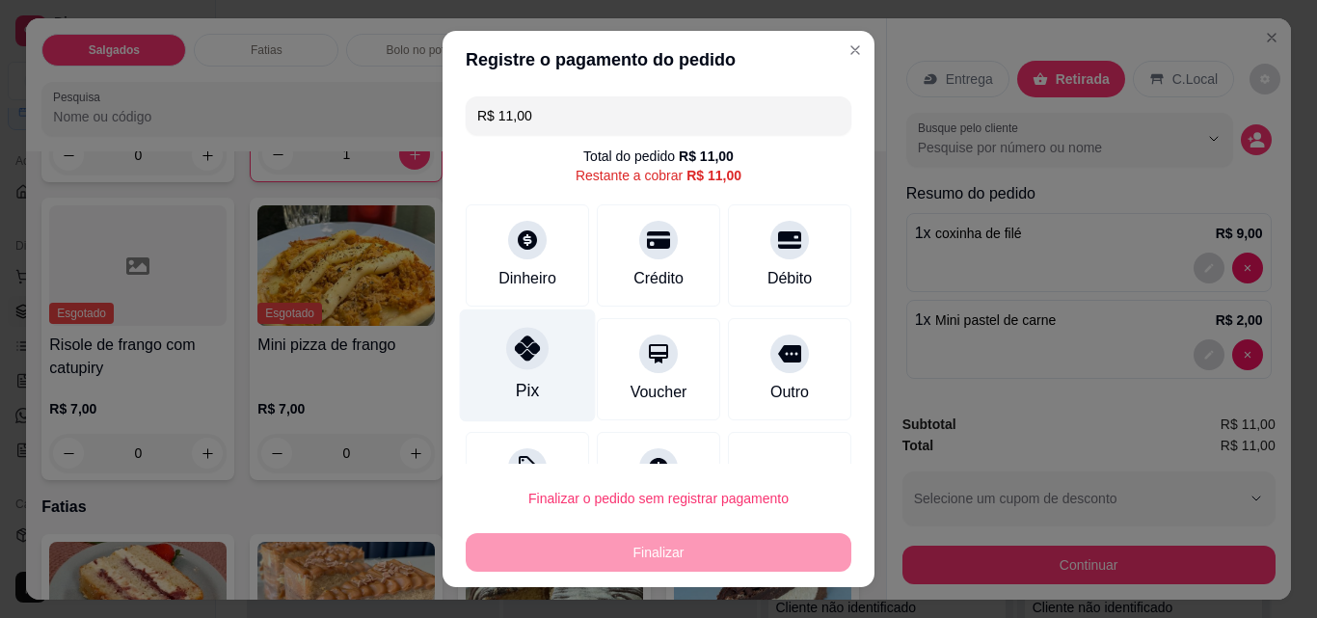
click at [519, 383] on div "Pix" at bounding box center [527, 390] width 23 height 25
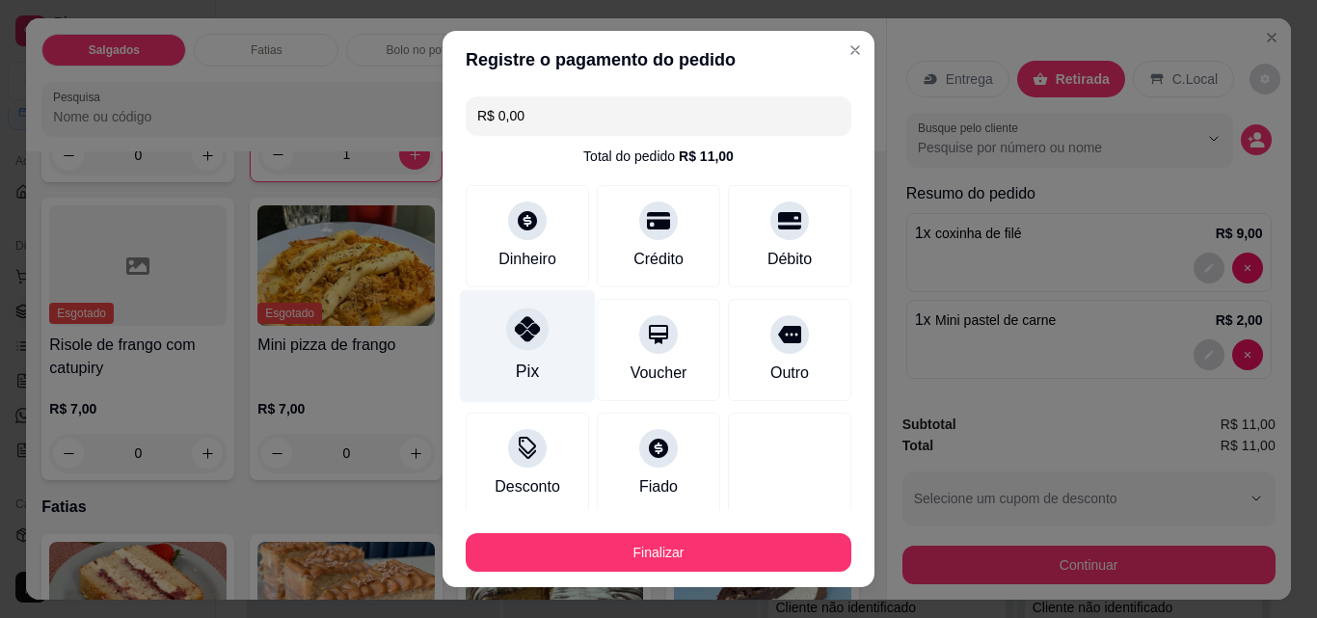
type input "R$ 0,00"
click at [501, 368] on div "Pix" at bounding box center [528, 346] width 136 height 113
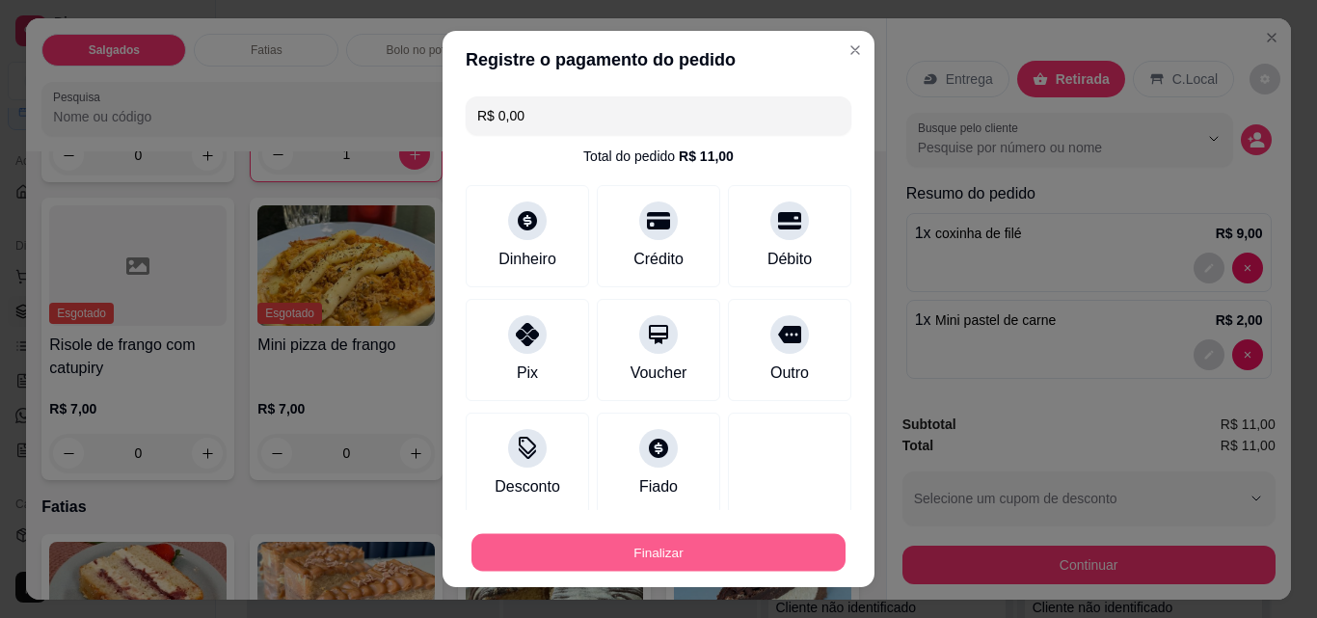
click at [655, 555] on button "Finalizar" at bounding box center [659, 553] width 374 height 38
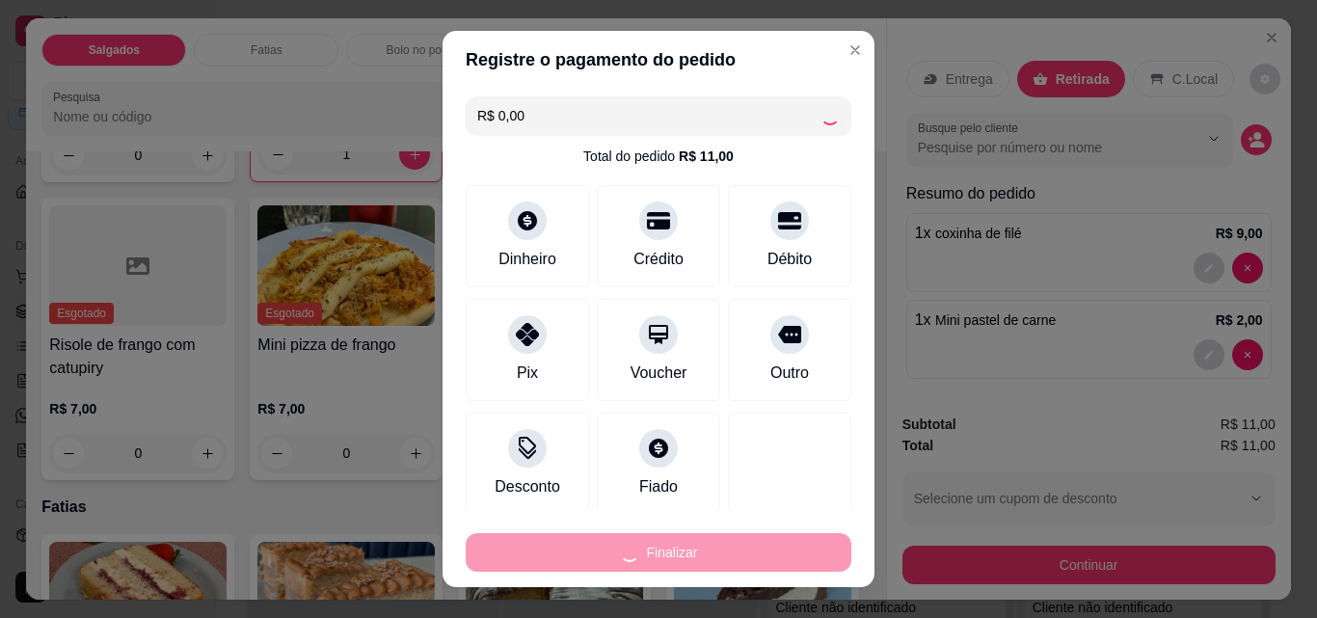
type input "0"
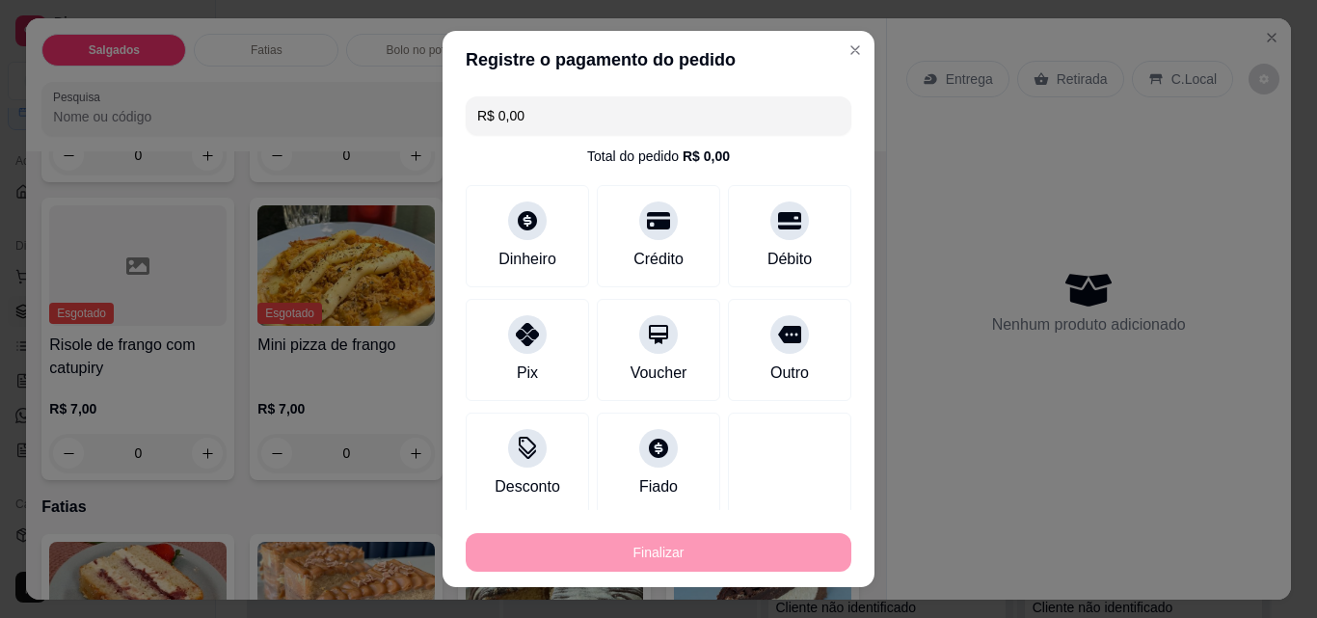
type input "-R$ 11,00"
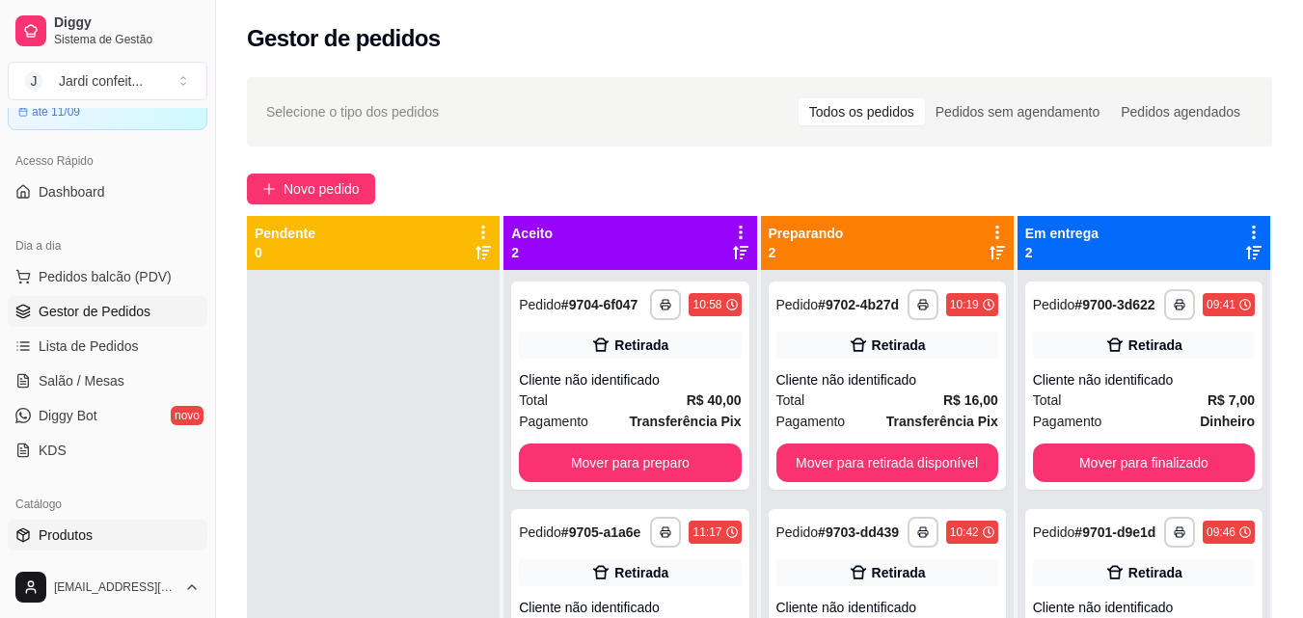
click at [79, 542] on span "Produtos" at bounding box center [66, 535] width 54 height 19
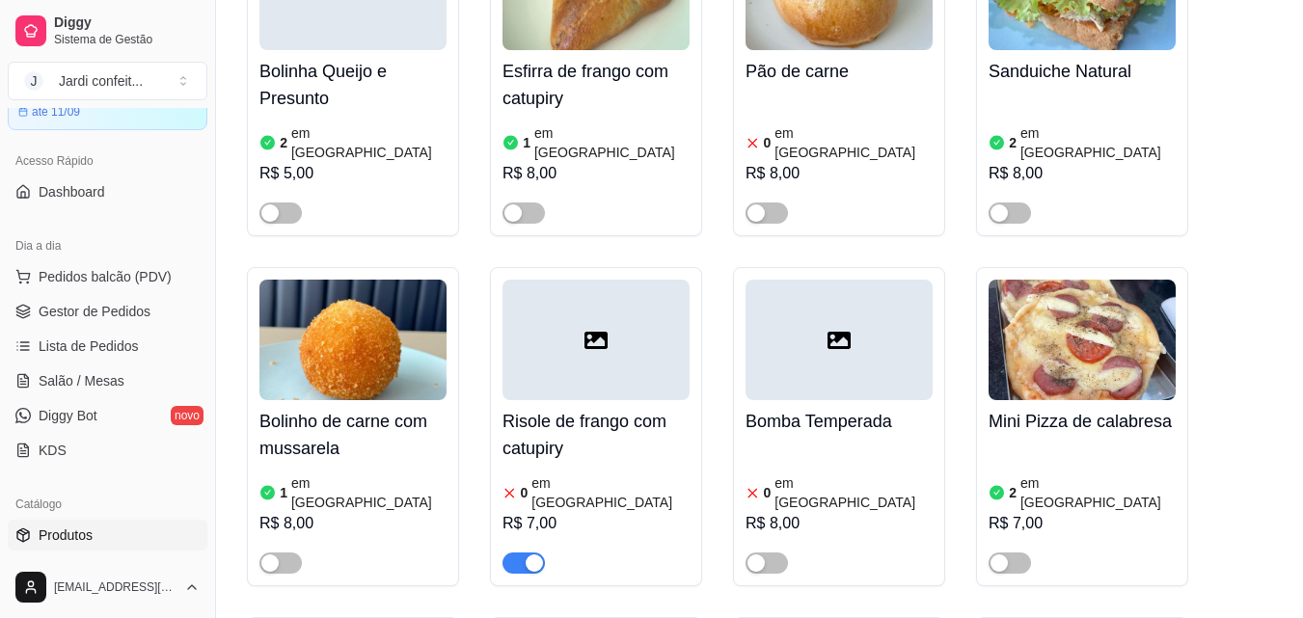
scroll to position [2604, 0]
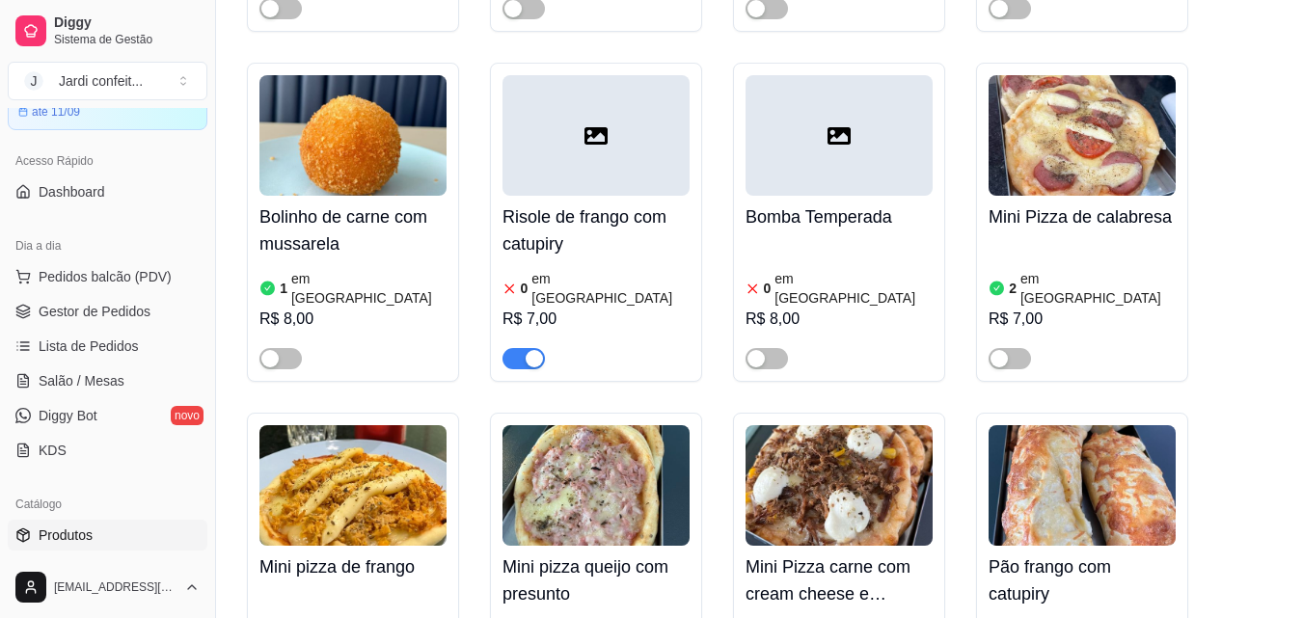
click at [822, 554] on h4 "Mini Pizza carne com cream cheese e mussarela" at bounding box center [838, 581] width 187 height 54
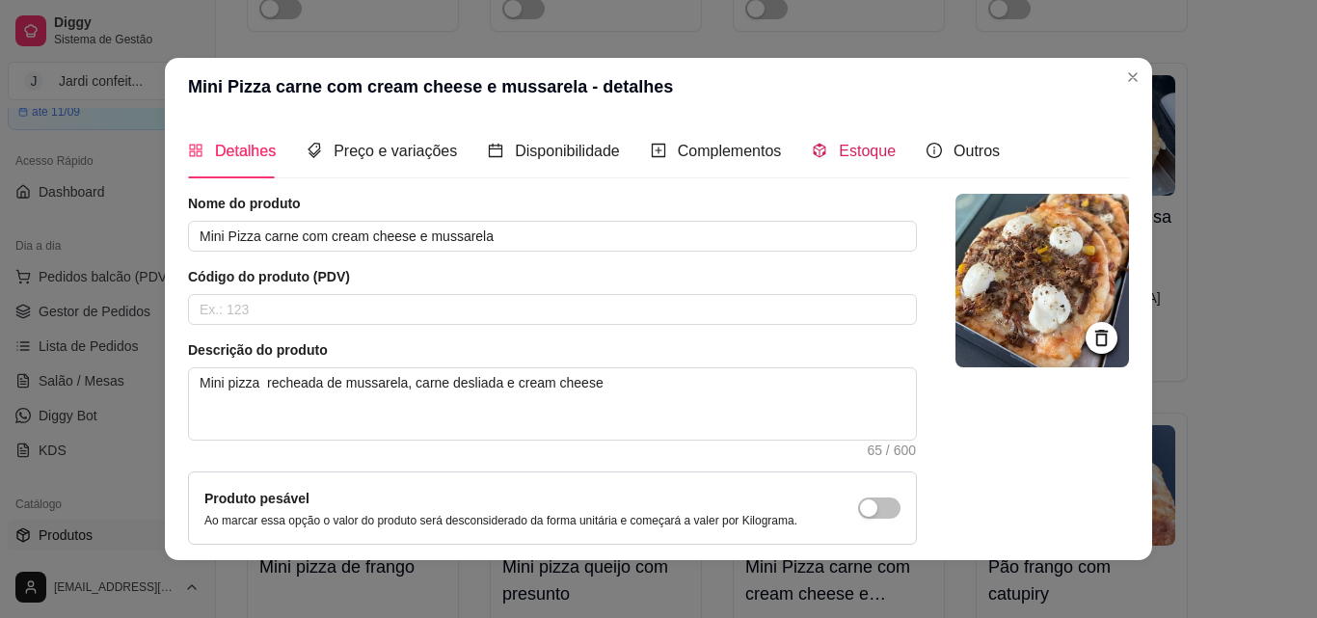
click at [844, 153] on span "Estoque" at bounding box center [867, 151] width 57 height 16
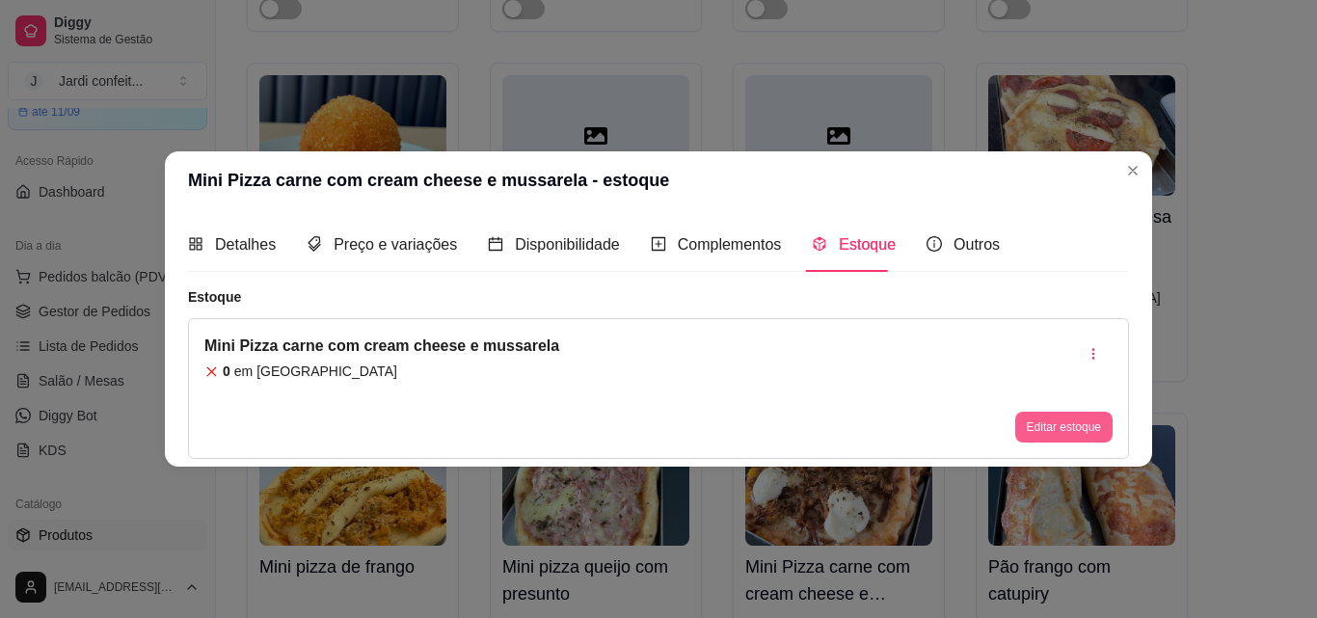
click at [1043, 429] on button "Editar estoque" at bounding box center [1063, 427] width 97 height 31
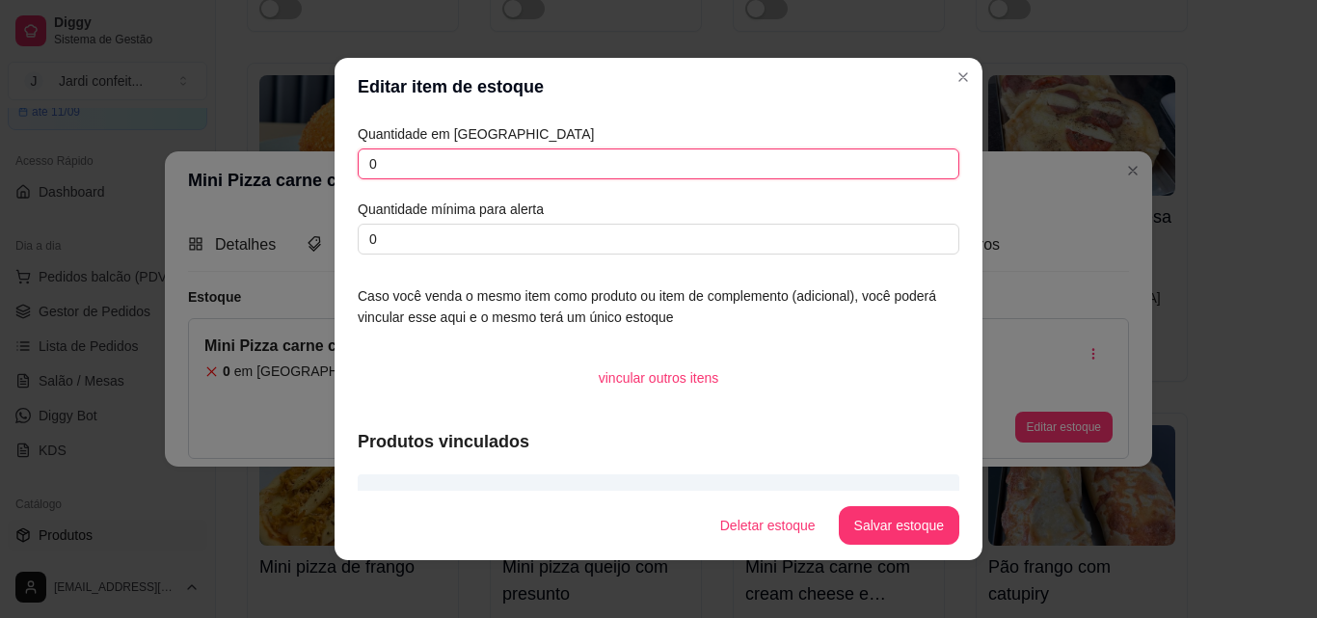
click at [379, 165] on input "0" at bounding box center [659, 164] width 602 height 31
type input "03"
click at [906, 533] on button "Salvar estoque" at bounding box center [899, 525] width 121 height 39
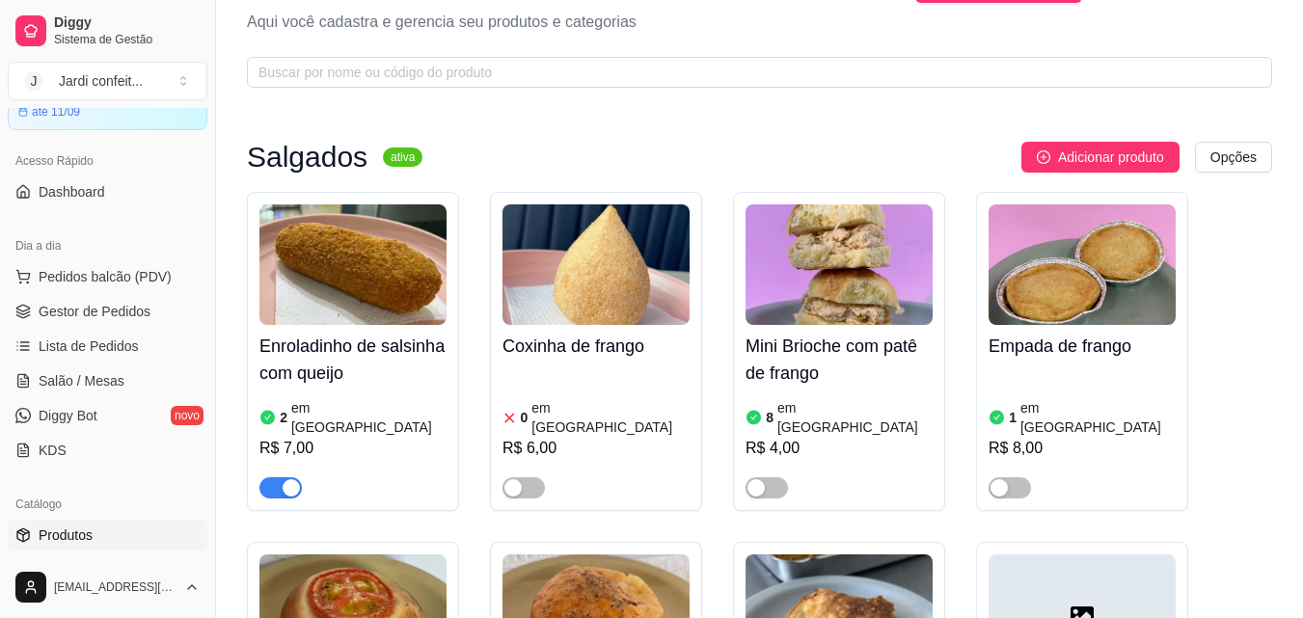
scroll to position [0, 0]
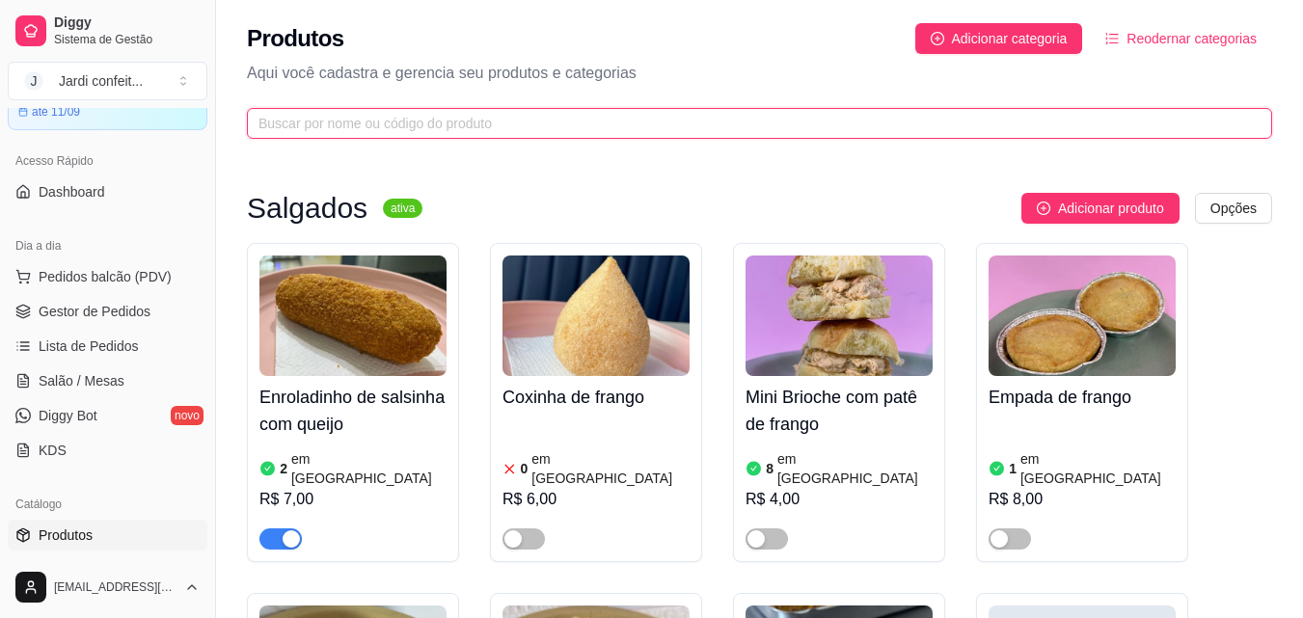
click at [439, 122] on input "text" at bounding box center [751, 123] width 987 height 21
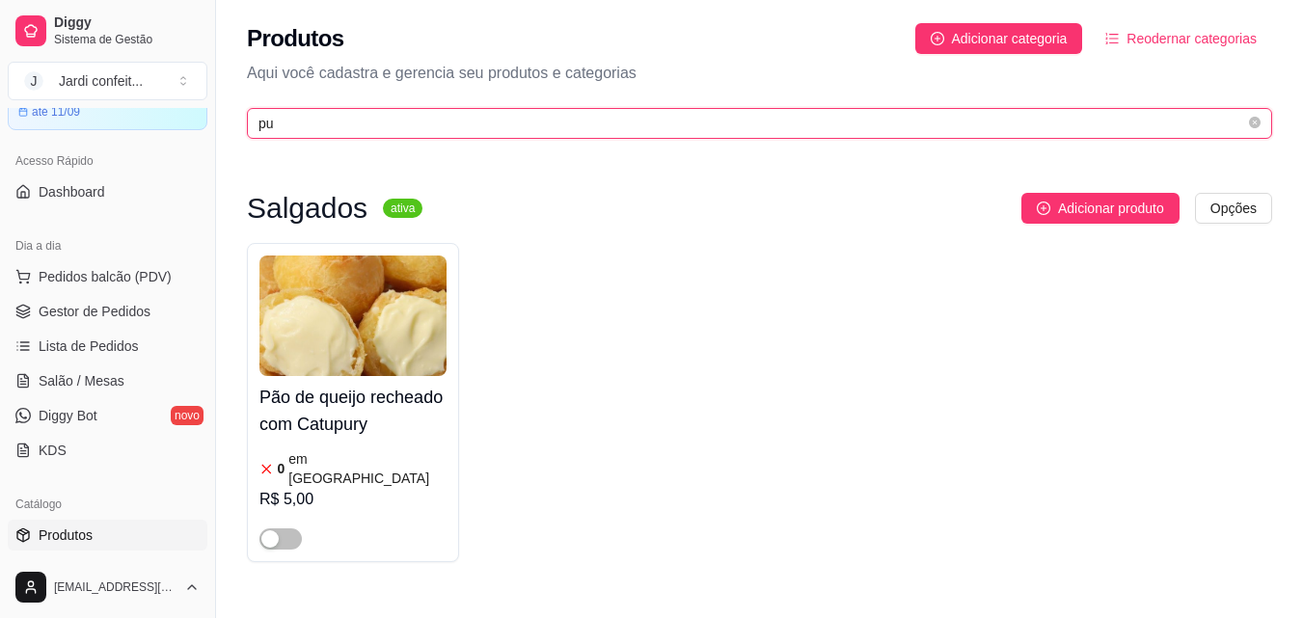
type input "p"
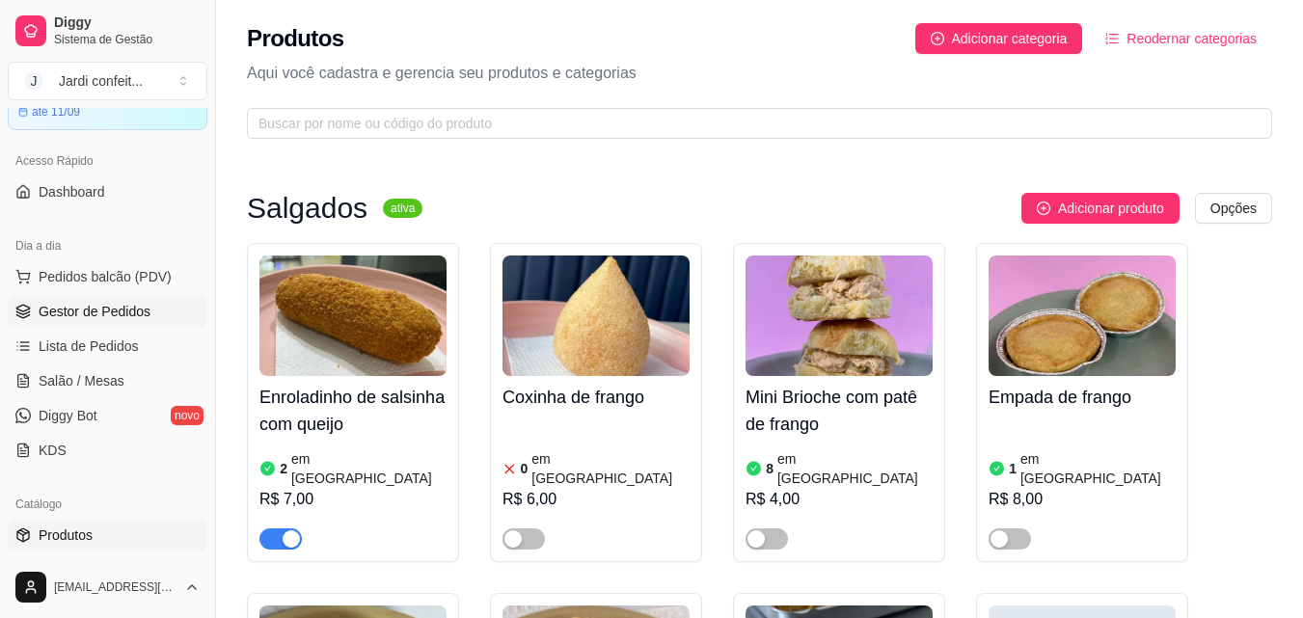
click at [95, 310] on span "Gestor de Pedidos" at bounding box center [95, 311] width 112 height 19
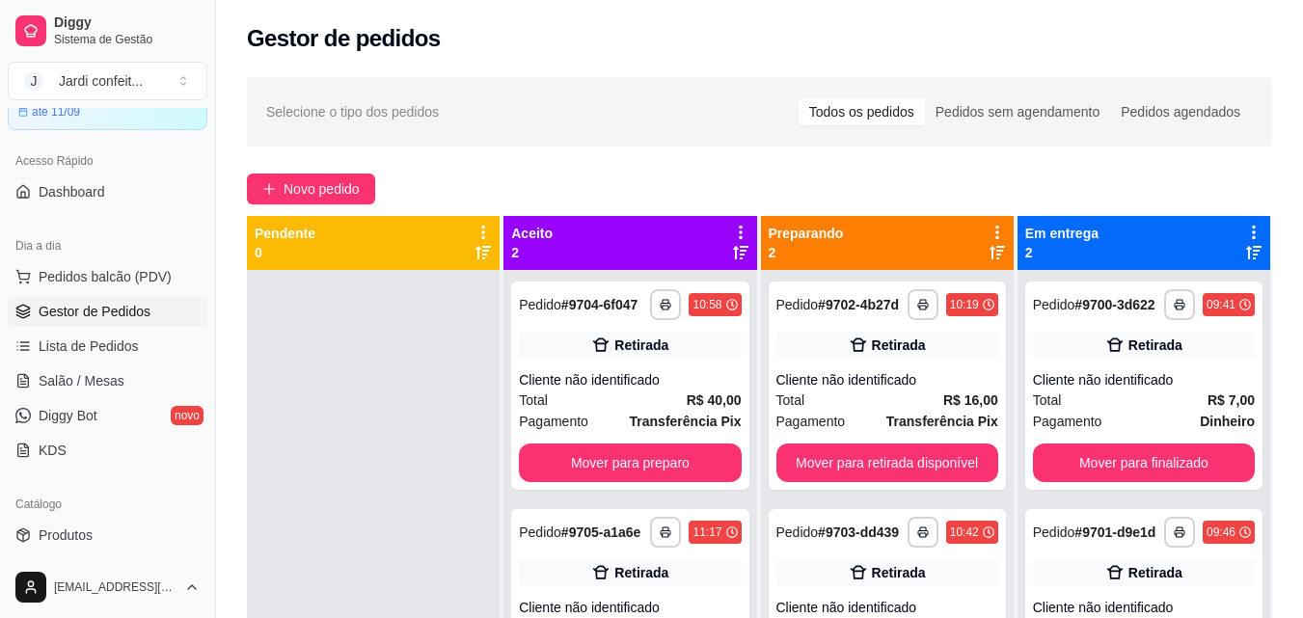
click at [673, 58] on div "Gestor de pedidos" at bounding box center [759, 33] width 1087 height 66
click at [78, 538] on span "Produtos" at bounding box center [66, 535] width 54 height 19
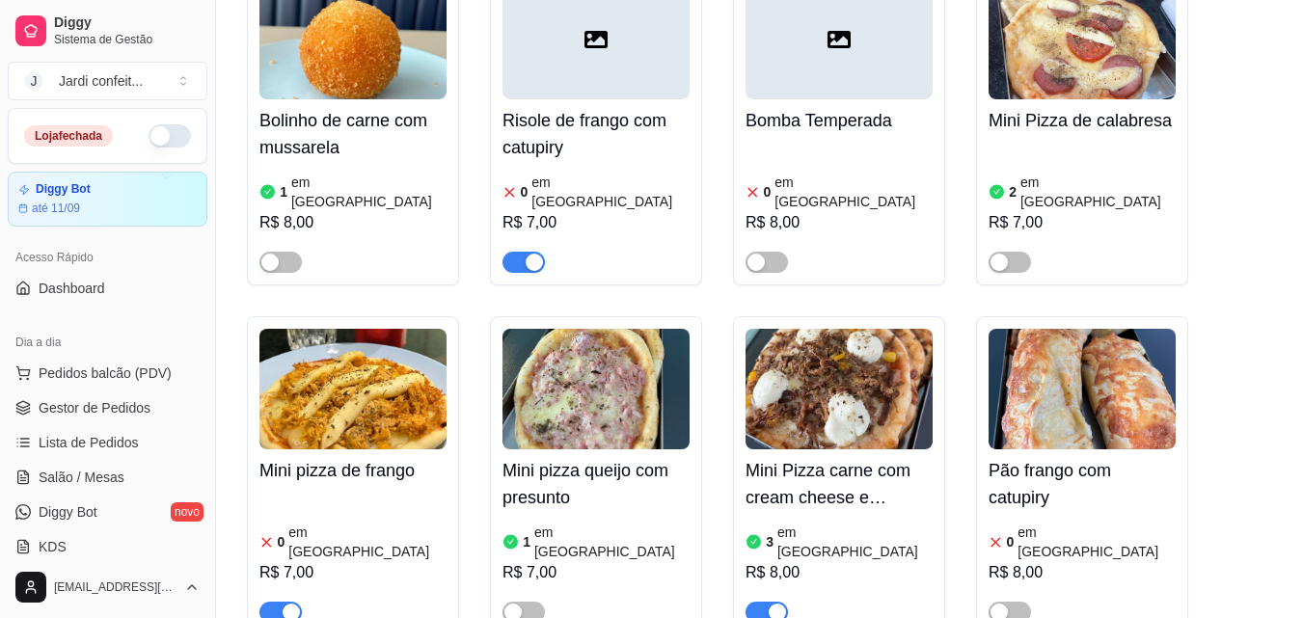
click at [168, 136] on button "button" at bounding box center [170, 135] width 42 height 23
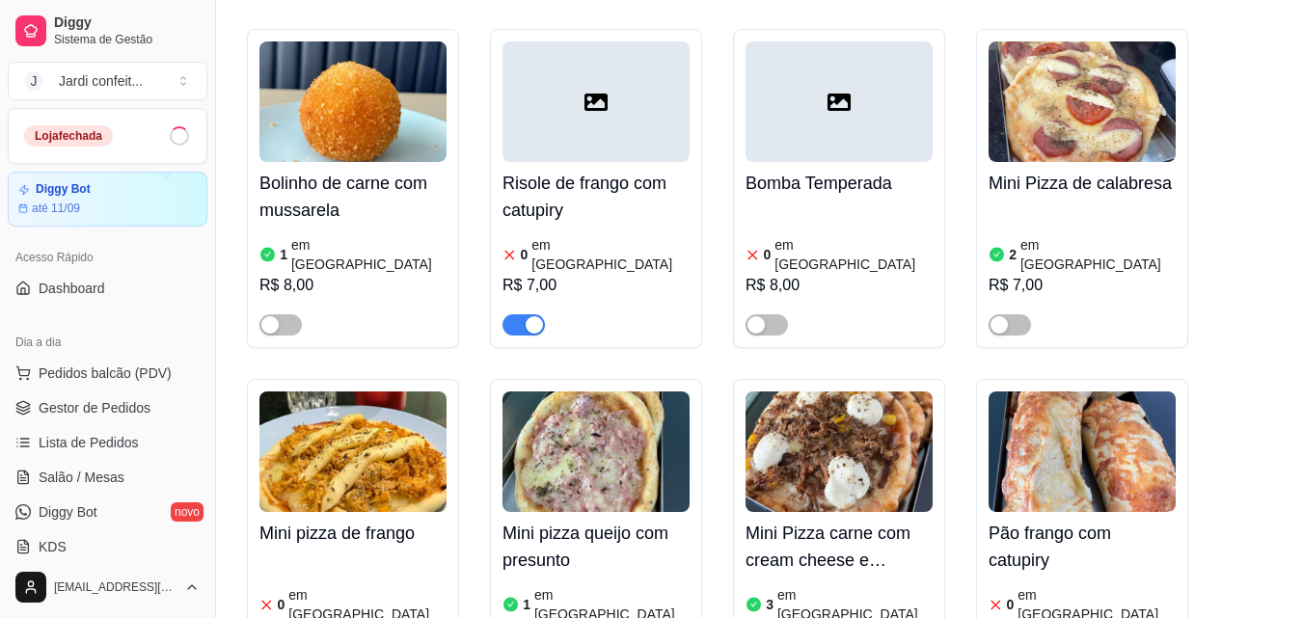
scroll to position [2604, 0]
